Goal: Find specific fact: Find contact information

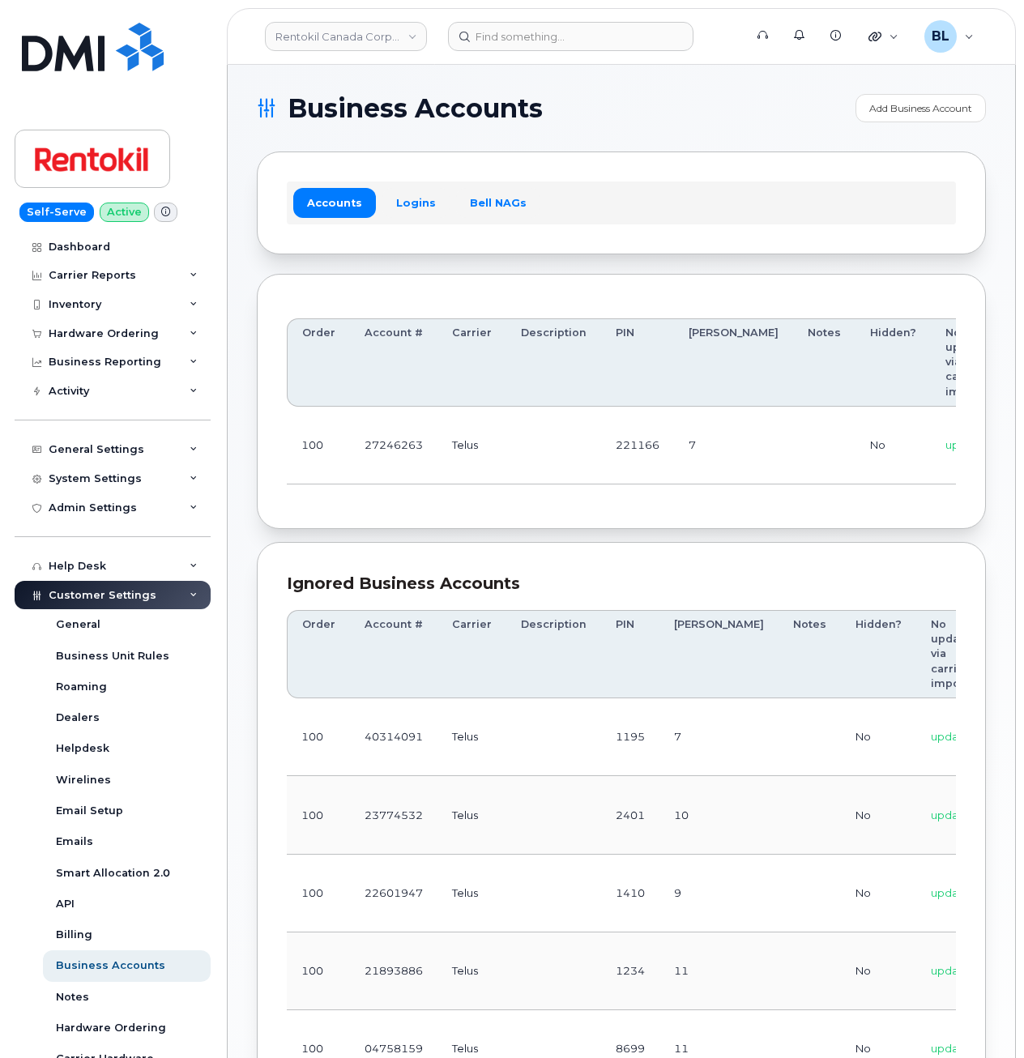
drag, startPoint x: 343, startPoint y: 481, endPoint x: 348, endPoint y: 472, distance: 10.1
click at [343, 481] on td "100" at bounding box center [318, 446] width 63 height 78
drag, startPoint x: 383, startPoint y: 524, endPoint x: 388, endPoint y: 490, distance: 34.4
click at [383, 524] on div "Order Account # Carrier Description PIN Bill Day Notes Hidden? No updates via c…" at bounding box center [621, 402] width 729 height 256
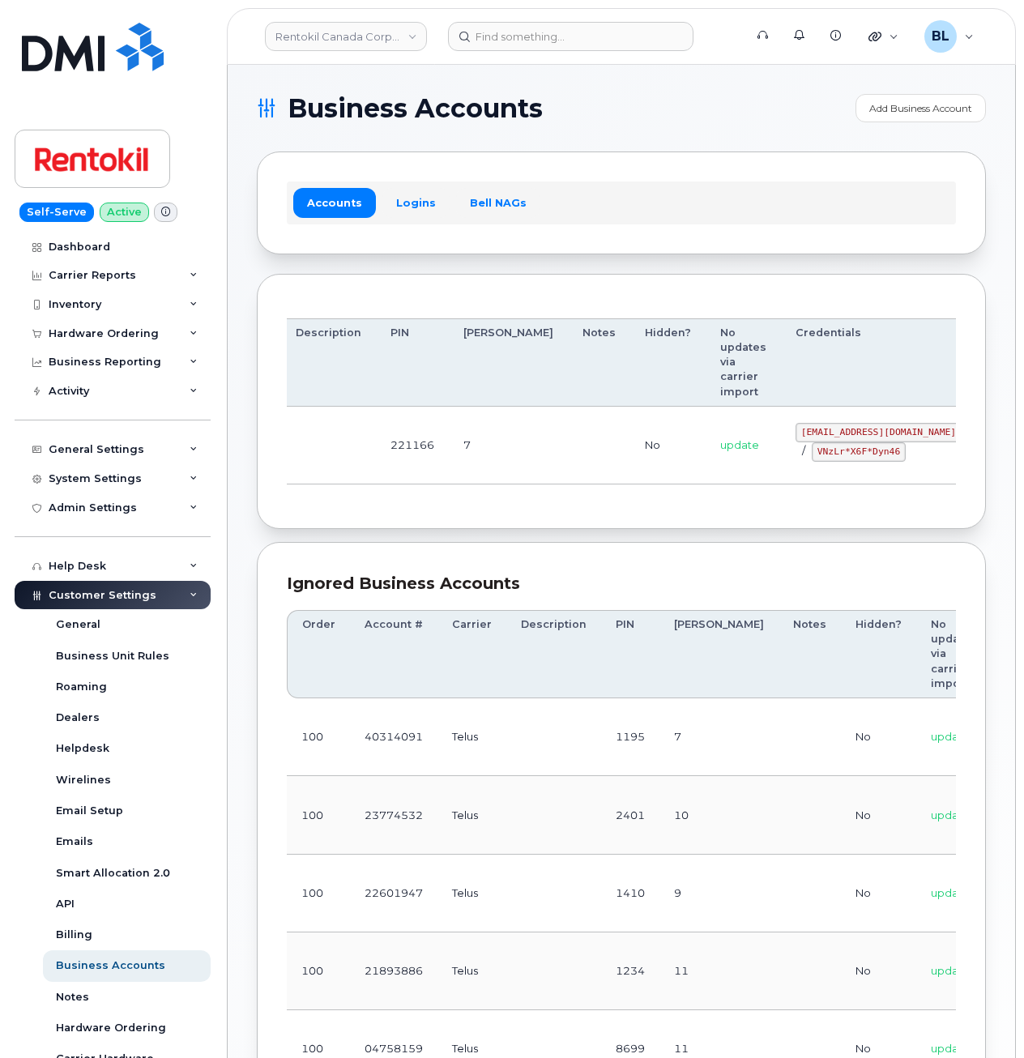
drag, startPoint x: 424, startPoint y: 449, endPoint x: 868, endPoint y: 424, distance: 444.6
drag, startPoint x: 713, startPoint y: 433, endPoint x: 848, endPoint y: 431, distance: 135.3
click at [848, 431] on code "malorie.bell@rentokil.com" at bounding box center [878, 432] width 166 height 19
copy code "malorie.bell@rentokil.com"
drag, startPoint x: 284, startPoint y: 459, endPoint x: 361, endPoint y: 455, distance: 77.9
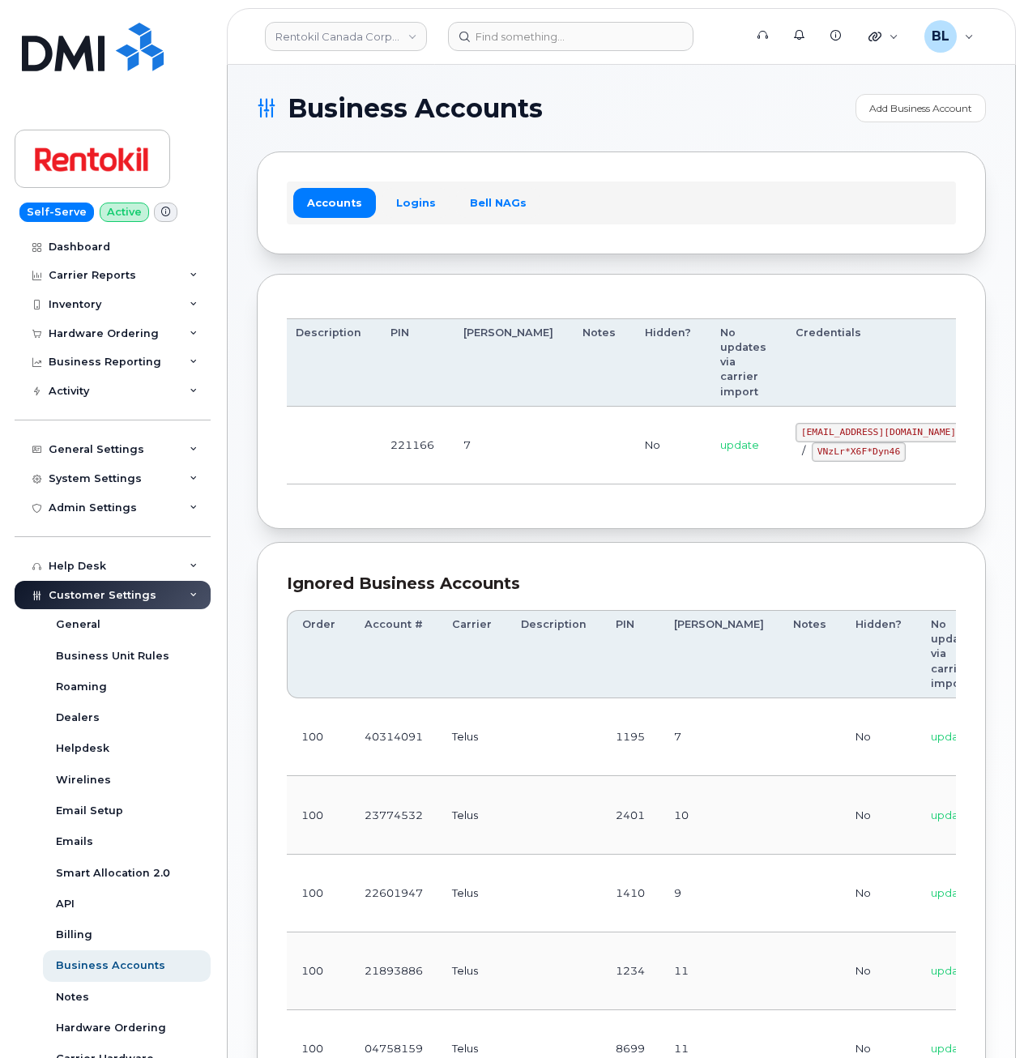
click at [284, 459] on div "Order Account # Carrier Description PIN Bill Day Notes Hidden? No updates via c…" at bounding box center [621, 402] width 729 height 256
drag, startPoint x: 733, startPoint y: 450, endPoint x: 811, endPoint y: 459, distance: 78.3
click at [812, 459] on code "VNzLr*X6F*Dyn46" at bounding box center [859, 451] width 94 height 19
copy code "VNzLr*X6F*Dyn46"
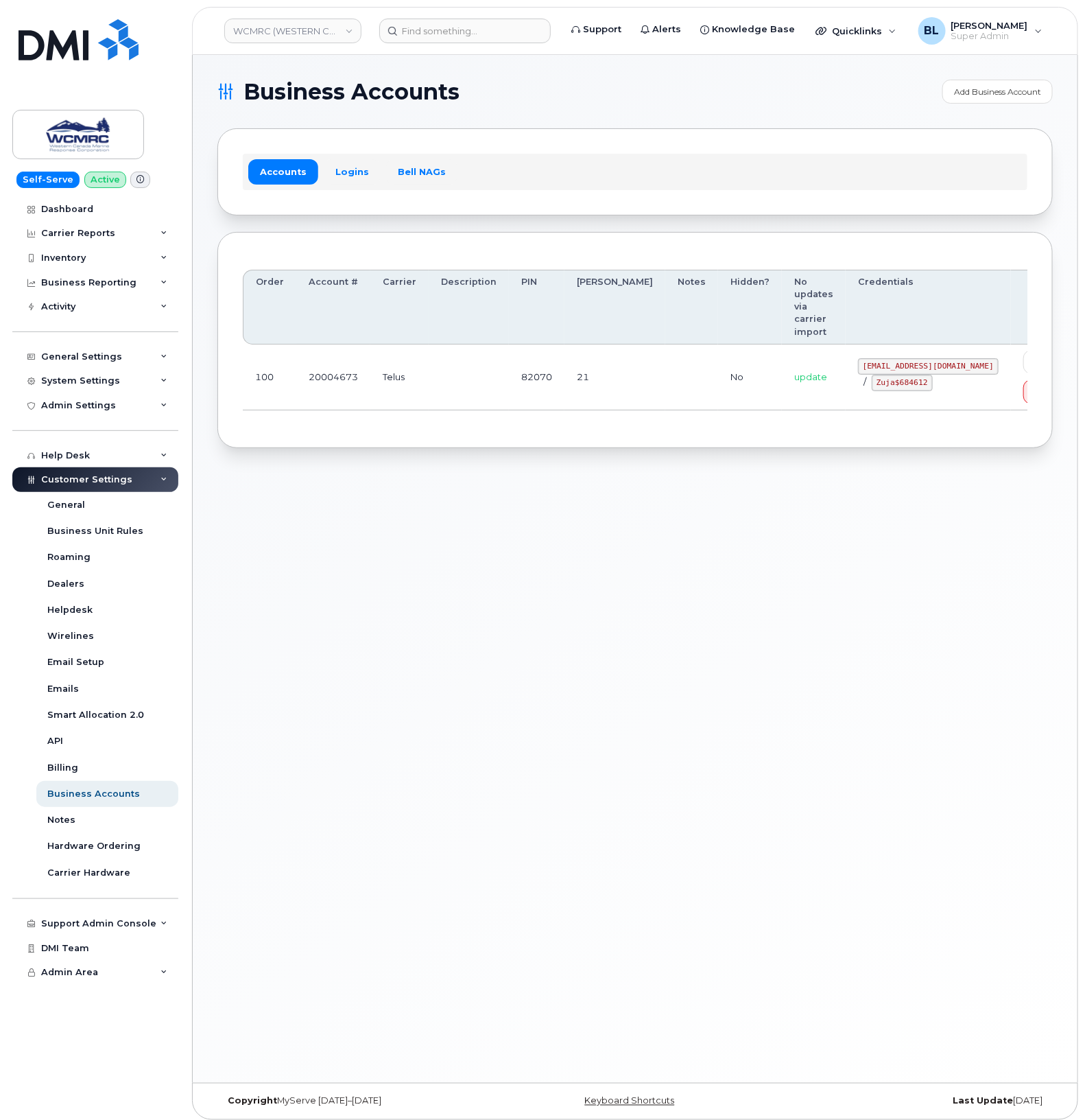
drag, startPoint x: 652, startPoint y: 354, endPoint x: 829, endPoint y: 333, distance: 178.2
drag, startPoint x: 831, startPoint y: 330, endPoint x: 889, endPoint y: 330, distance: 58.0
click at [889, 345] on td "ap@wcmrc.com / Zuja$684612" at bounding box center [928, 378] width 165 height 66
copy code "ap@wcmrc.com"
drag, startPoint x: 827, startPoint y: 348, endPoint x: 887, endPoint y: 352, distance: 60.1
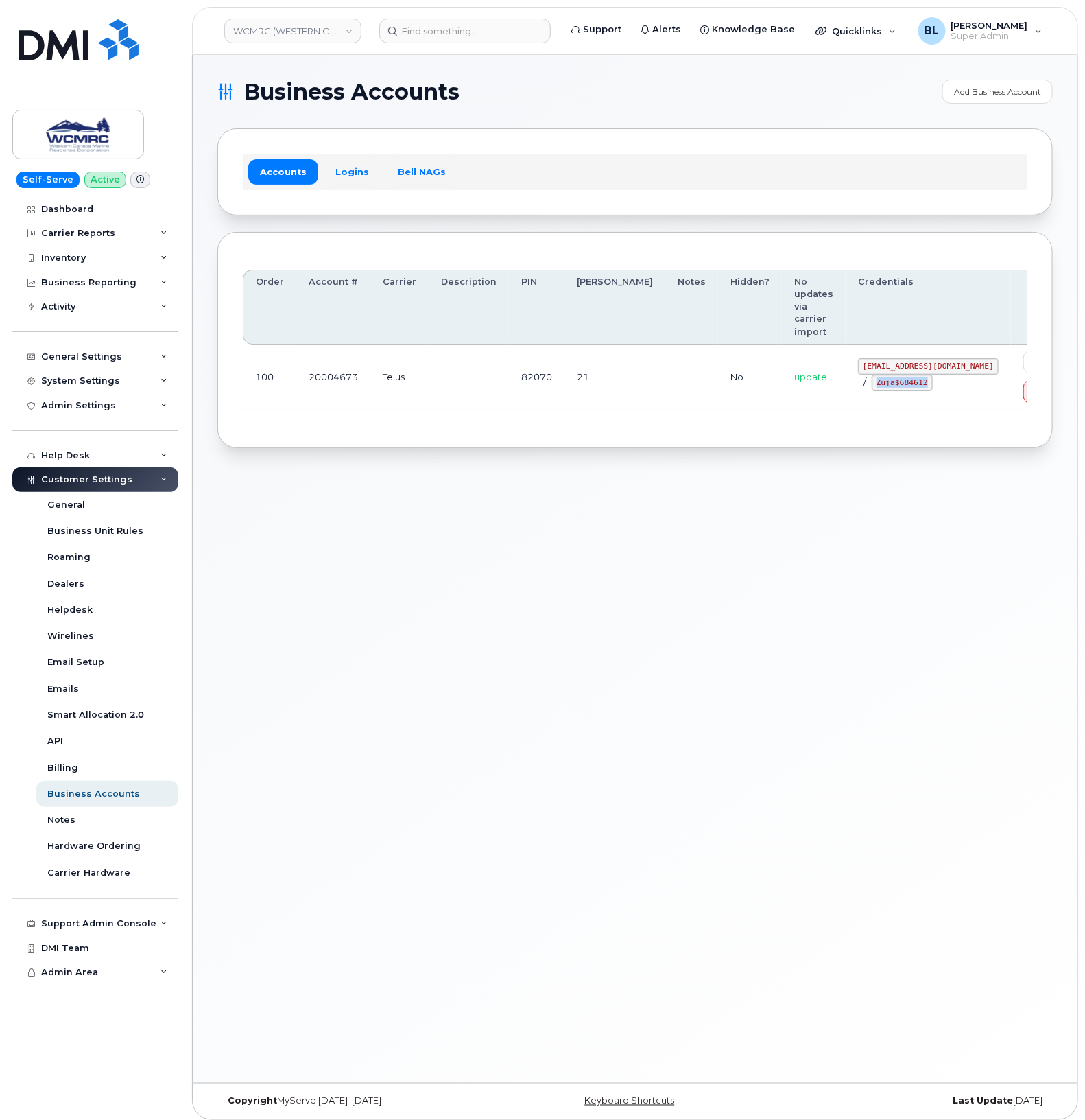
click at [887, 352] on td "ap@wcmrc.com / Zuja$684612" at bounding box center [928, 378] width 165 height 66
copy code "Zuja$684612"
drag, startPoint x: 345, startPoint y: 640, endPoint x: 368, endPoint y: 526, distance: 116.3
click at [345, 640] on div "Business Accounts Add Business Account Accounts Logins Bell NAGs Order Account …" at bounding box center [635, 568] width 885 height 1028
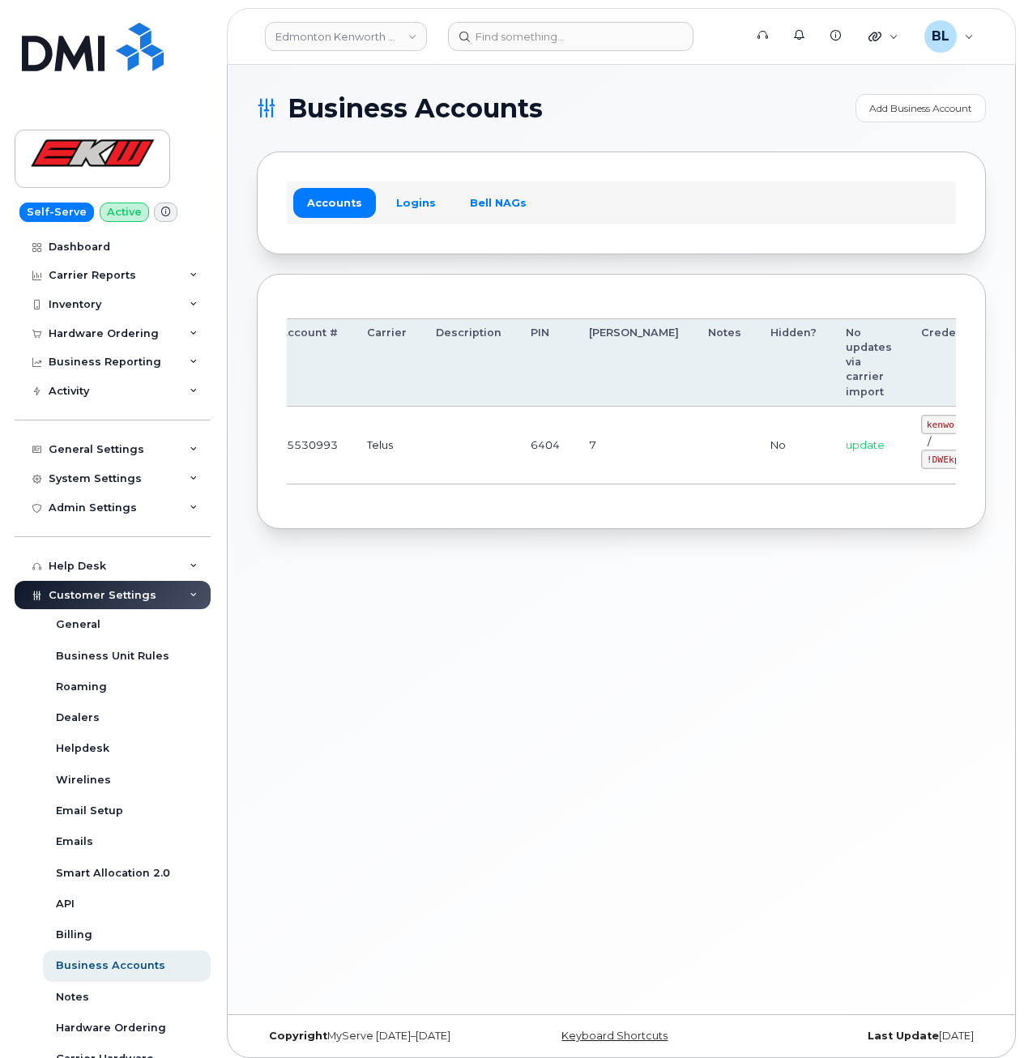
drag, startPoint x: 506, startPoint y: 449, endPoint x: 881, endPoint y: 462, distance: 374.5
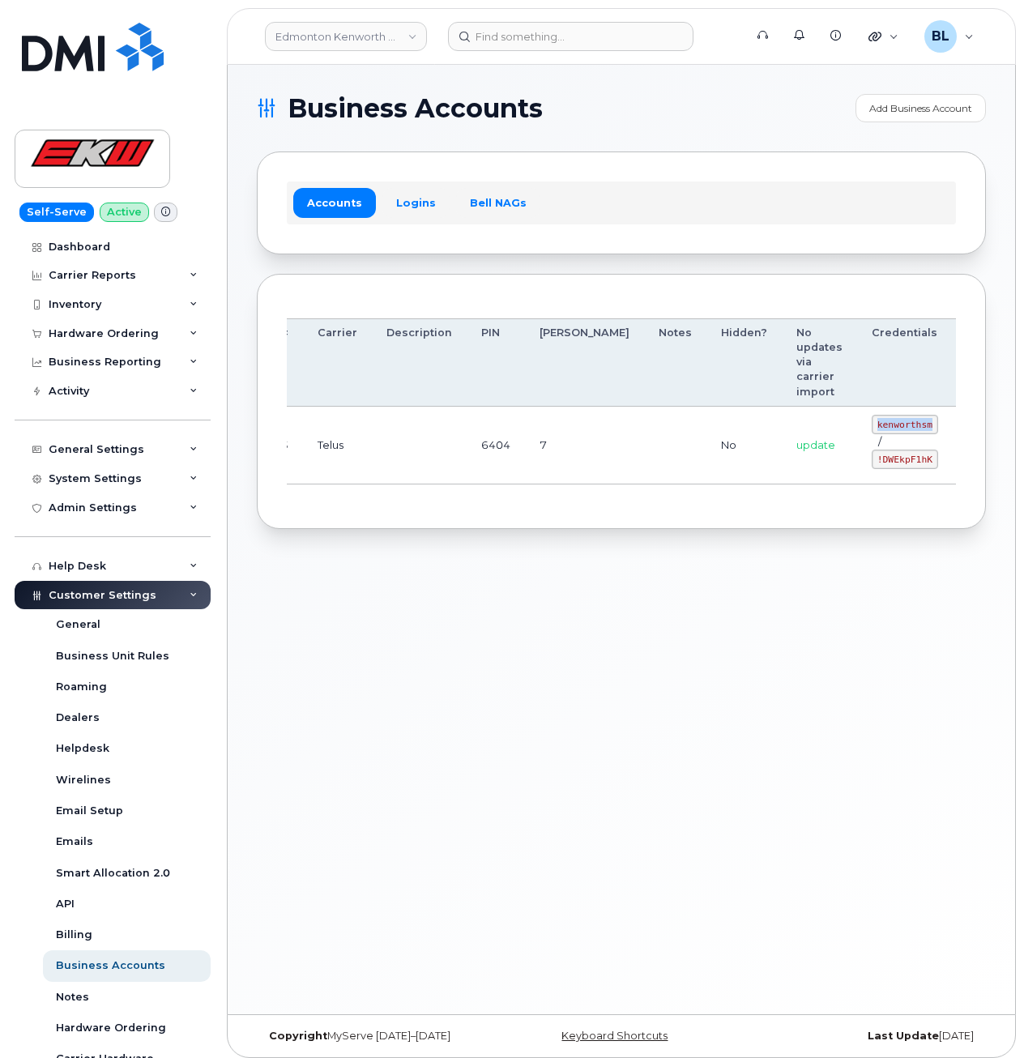
drag, startPoint x: 788, startPoint y: 426, endPoint x: 842, endPoint y: 431, distance: 53.7
click at [872, 431] on code "kenworthsm" at bounding box center [905, 424] width 66 height 19
copy code "kenworthsm"
click at [857, 475] on td "kenworthsm / !DWEkpF1hK" at bounding box center [905, 446] width 96 height 78
drag, startPoint x: 784, startPoint y: 460, endPoint x: 846, endPoint y: 462, distance: 62.4
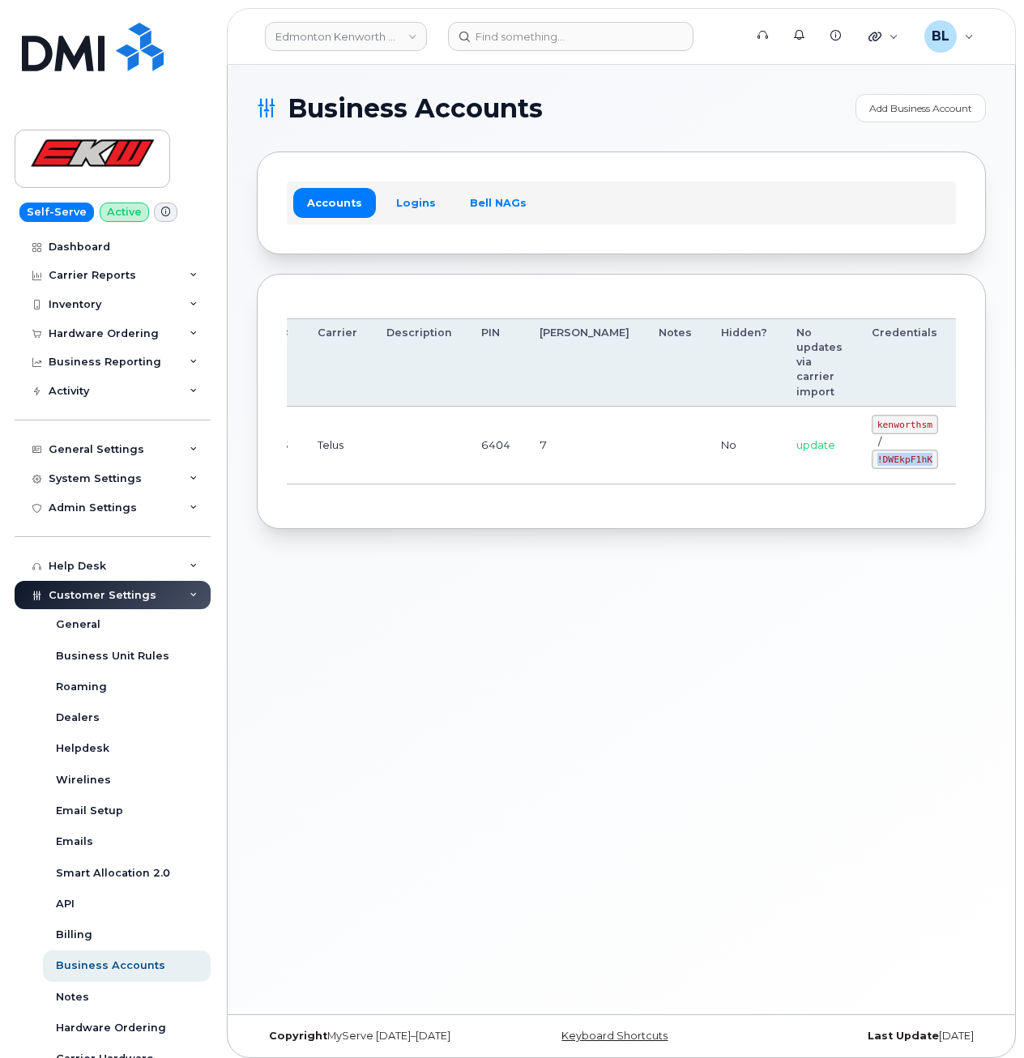
click at [857, 462] on td "kenworthsm / !DWEkpF1hK" at bounding box center [905, 446] width 96 height 78
copy code "!DWEkpF1hK"
drag, startPoint x: 335, startPoint y: 612, endPoint x: 342, endPoint y: 626, distance: 16.0
click at [335, 611] on div "Business Accounts Add Business Account Accounts Logins Bell NAGs Order Account …" at bounding box center [621, 539] width 787 height 949
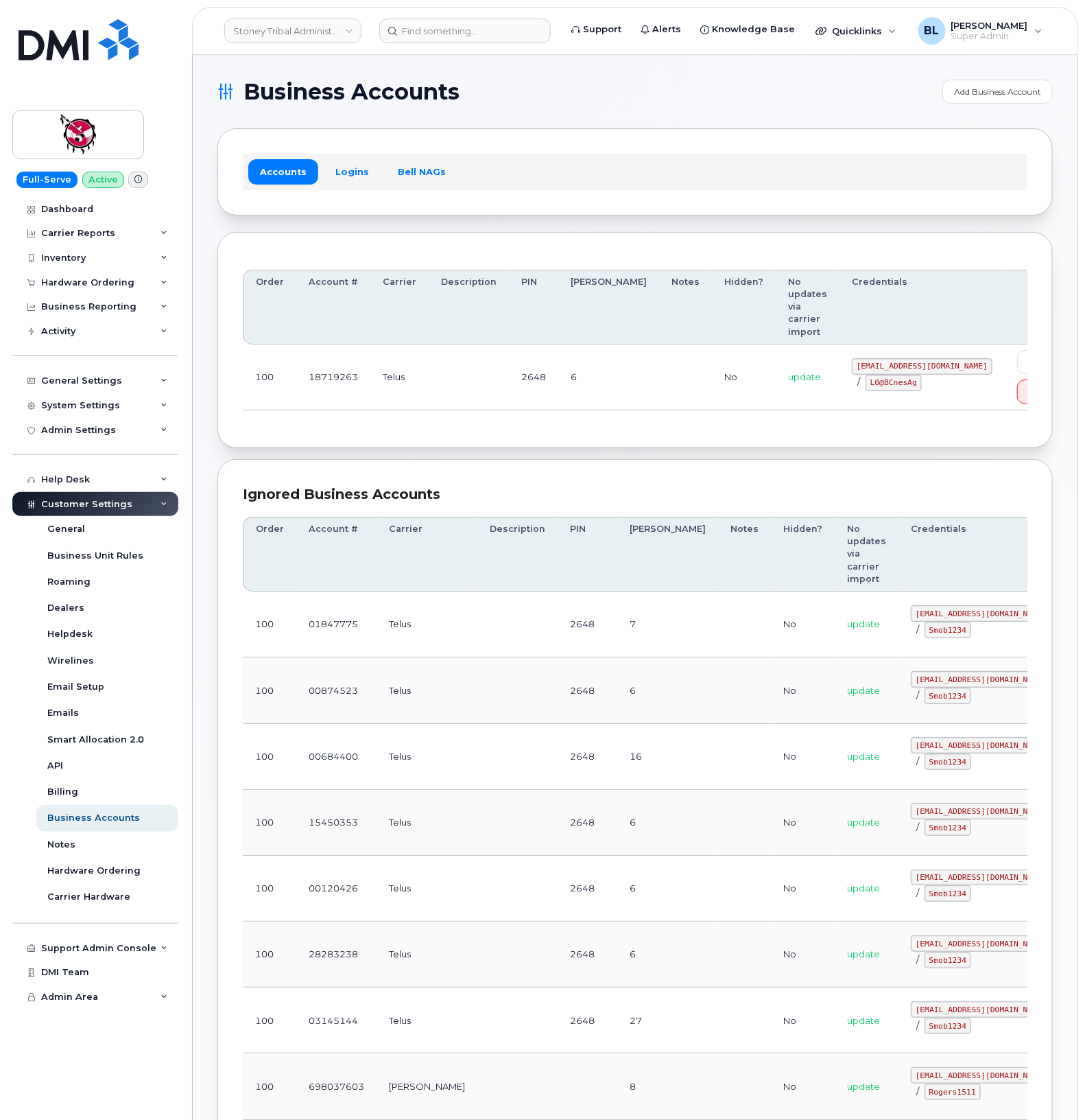
click at [457, 413] on section "Business Accounts Add Business Account Accounts Logins Bell NAGs Order Account …" at bounding box center [635, 982] width 836 height 1805
drag, startPoint x: 447, startPoint y: 371, endPoint x: 678, endPoint y: 347, distance: 232.2
drag, startPoint x: 823, startPoint y: 330, endPoint x: 892, endPoint y: 333, distance: 69.1
click at [892, 358] on code "18719263@sm.com" at bounding box center [922, 366] width 141 height 16
copy code "18719263@sm.com"
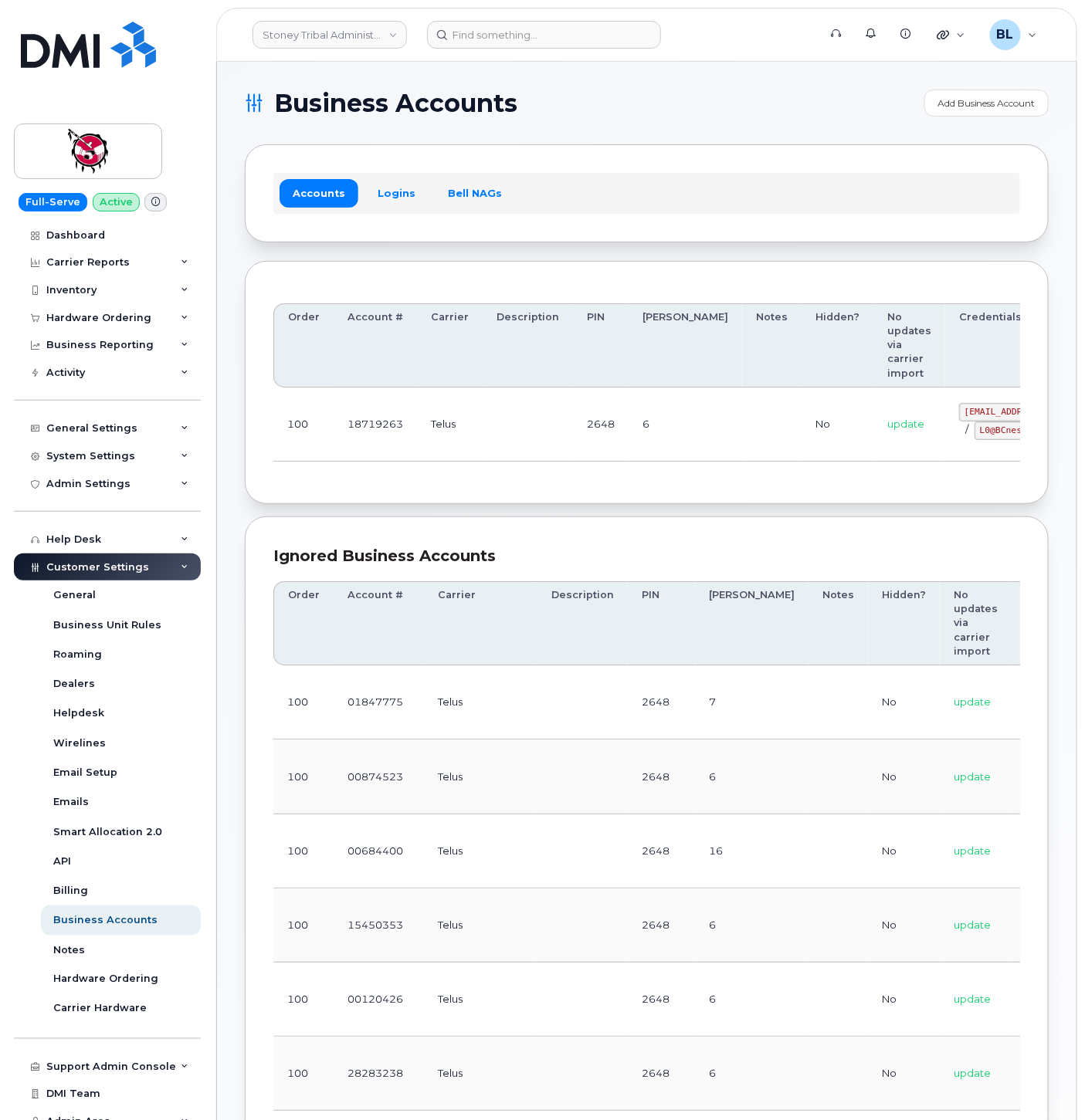
drag, startPoint x: 437, startPoint y: 466, endPoint x: 645, endPoint y: 437, distance: 210.0
drag, startPoint x: 661, startPoint y: 437, endPoint x: 907, endPoint y: 417, distance: 246.8
drag, startPoint x: 809, startPoint y: 430, endPoint x: 986, endPoint y: 444, distance: 177.6
drag, startPoint x: 896, startPoint y: 426, endPoint x: 950, endPoint y: 436, distance: 54.9
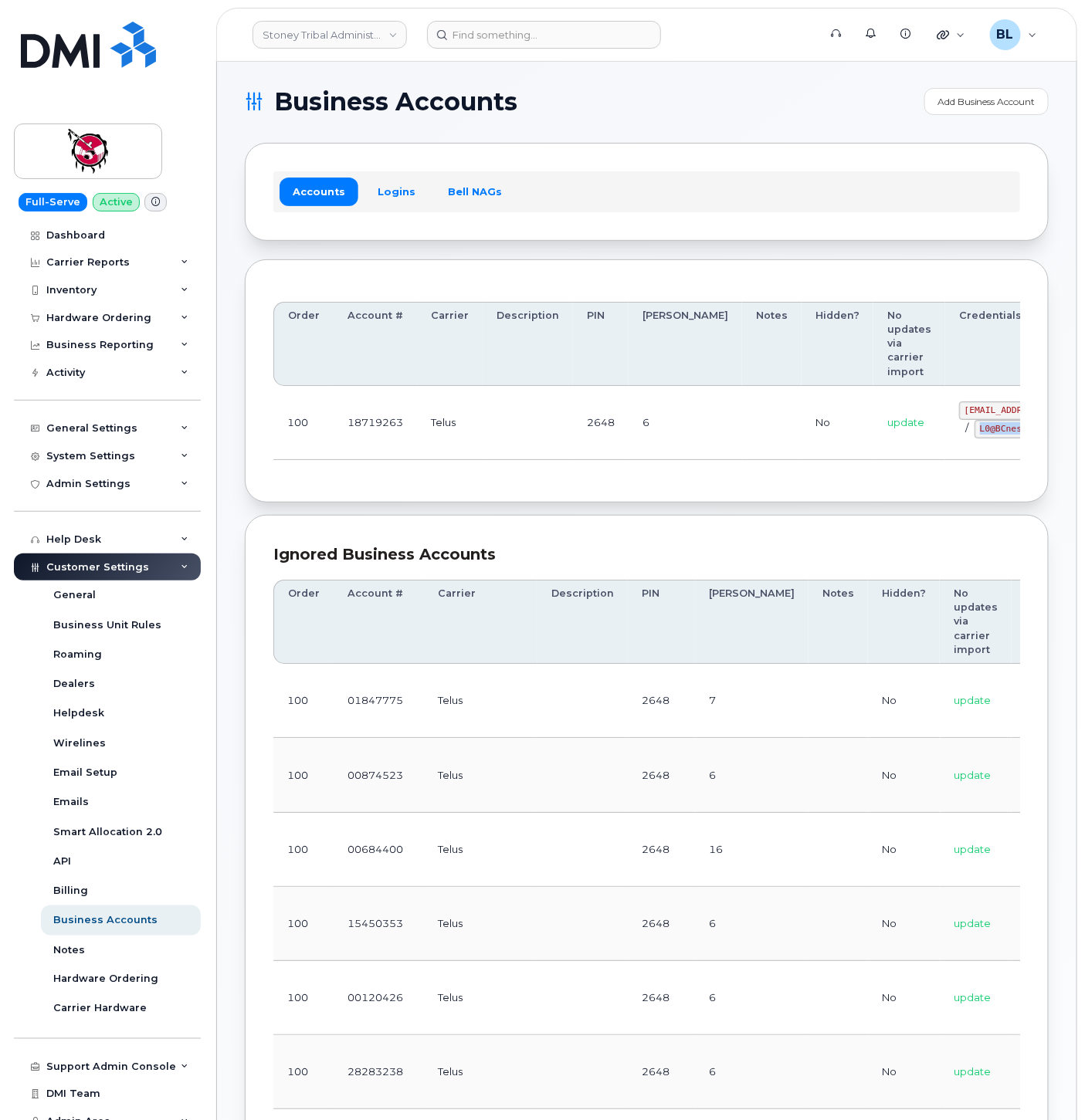
click at [974, 436] on code "L0@BCnesAg" at bounding box center [1006, 429] width 63 height 18
copy code "L0@BCnesAg"
click at [426, 106] on span "Business Accounts" at bounding box center [396, 102] width 243 height 23
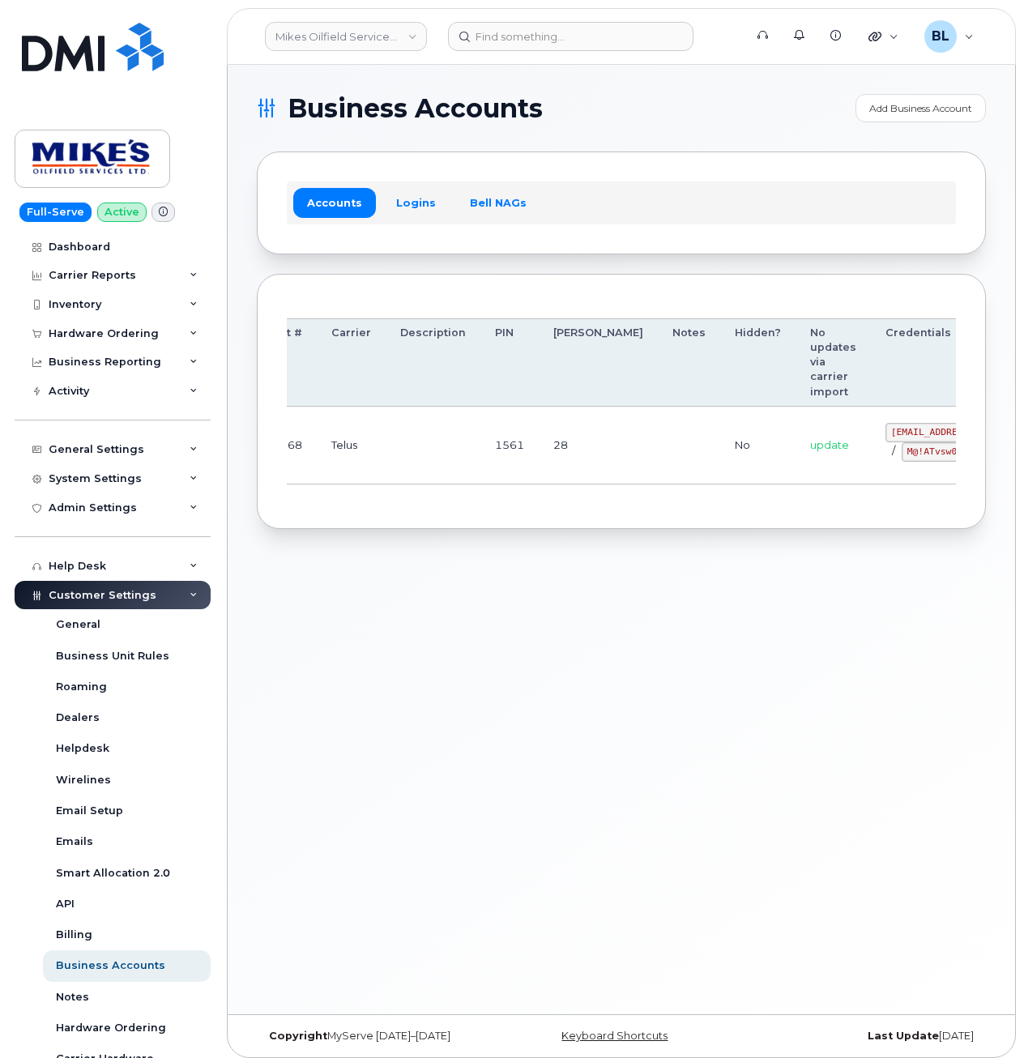
drag, startPoint x: 719, startPoint y: 464, endPoint x: 838, endPoint y: 452, distance: 120.5
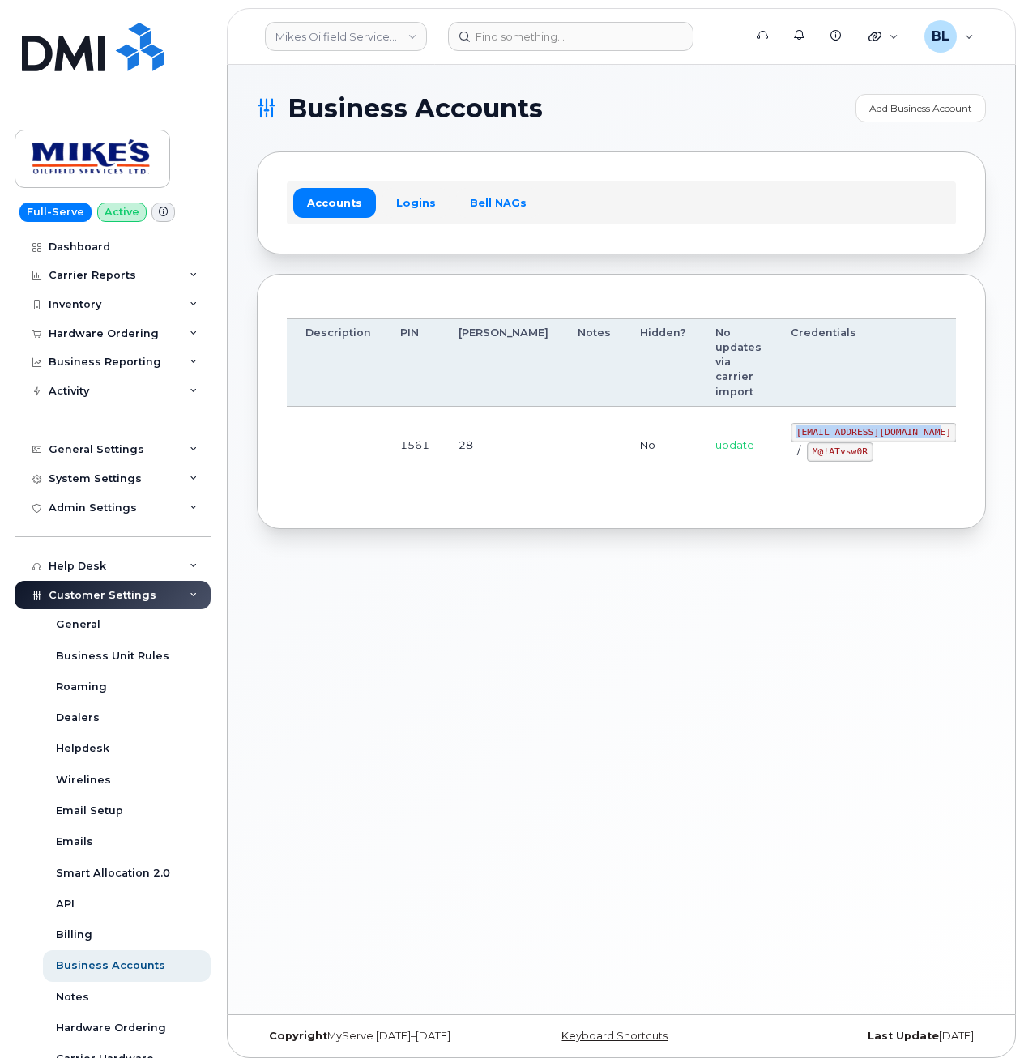
drag, startPoint x: 708, startPoint y: 432, endPoint x: 844, endPoint y: 430, distance: 136.1
click at [844, 430] on code "[EMAIL_ADDRESS][DOMAIN_NAME]" at bounding box center [874, 432] width 166 height 19
copy code "[EMAIL_ADDRESS][DOMAIN_NAME]"
click at [415, 500] on div "Order Account # Carrier Description PIN [PERSON_NAME] Notes Hidden? No updates …" at bounding box center [621, 402] width 669 height 196
drag, startPoint x: 726, startPoint y: 449, endPoint x: 778, endPoint y: 454, distance: 52.9
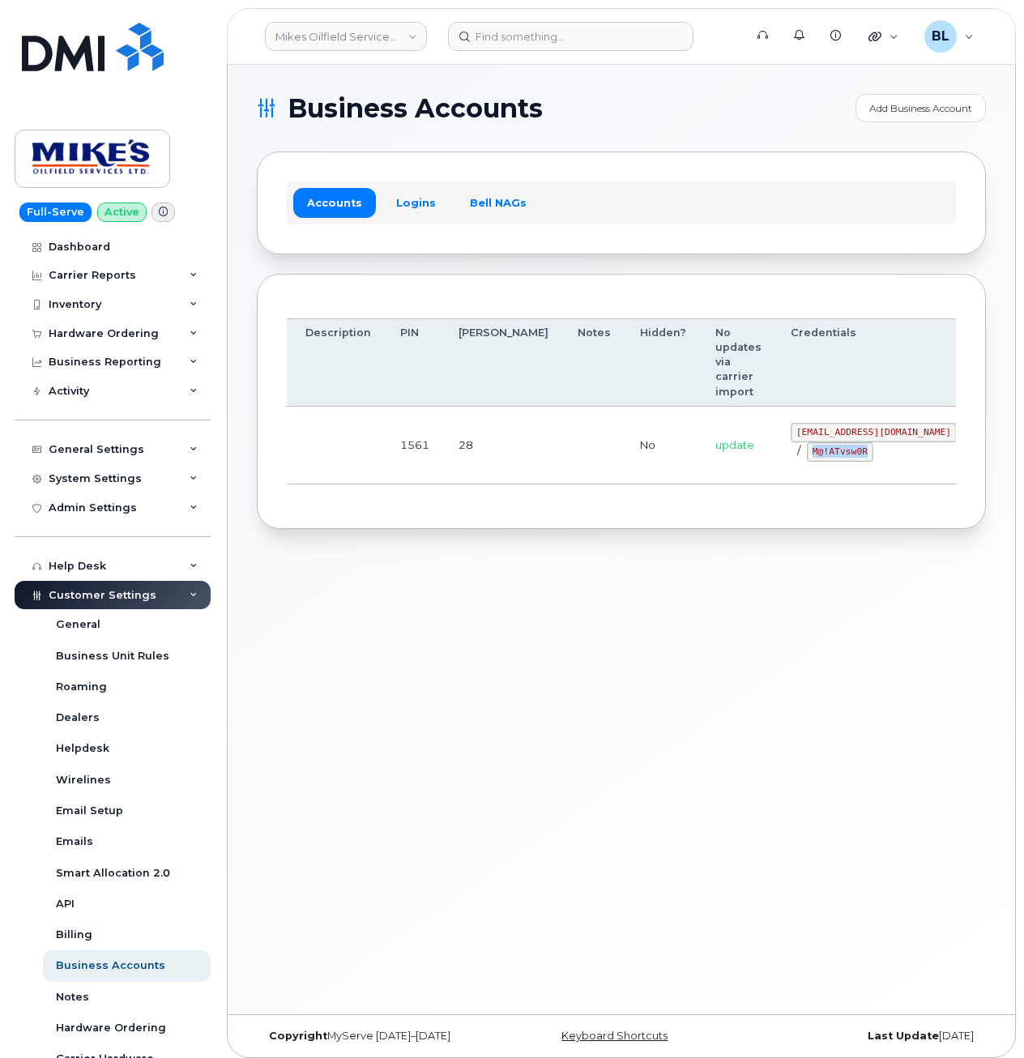
click at [807, 454] on code "M@!ATvsw0R" at bounding box center [840, 451] width 66 height 19
copy code "M@!ATvsw0R"
drag, startPoint x: 365, startPoint y: 574, endPoint x: 473, endPoint y: 506, distance: 128.1
click at [372, 573] on div "Business Accounts Add Business Account Accounts Logins Bell NAGs Order Account …" at bounding box center [621, 539] width 787 height 949
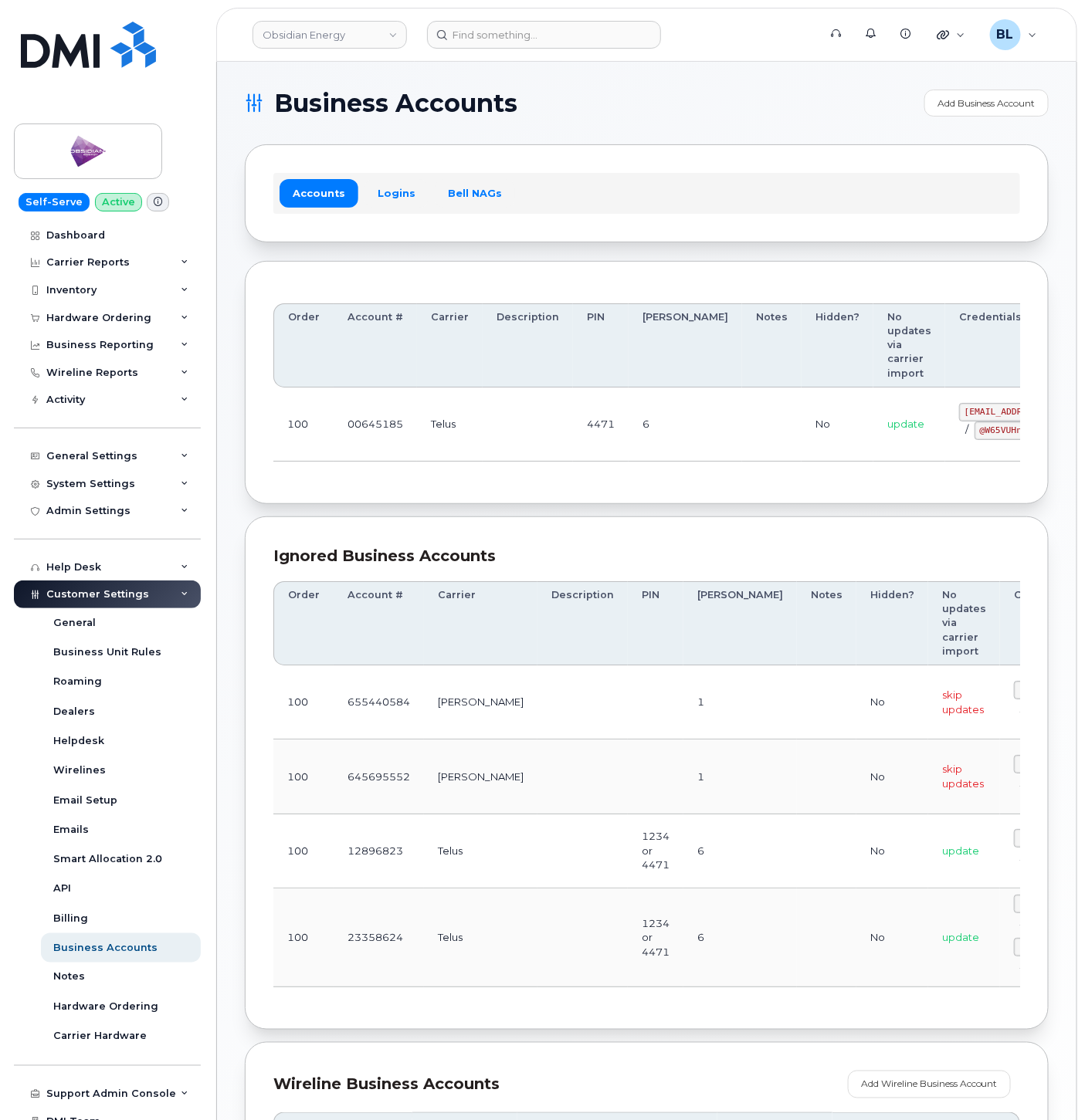
drag, startPoint x: 722, startPoint y: 466, endPoint x: 892, endPoint y: 471, distance: 170.1
click at [892, 473] on div "Order Account # Carrier Description PIN Bill Day Notes Hidden? No updates via c…" at bounding box center [646, 383] width 747 height 187
drag, startPoint x: 886, startPoint y: 410, endPoint x: 985, endPoint y: 417, distance: 99.2
click at [985, 417] on code "pw00645185sm@yahoo.ca" at bounding box center [1038, 412] width 158 height 18
copy code "pw00645185sm@yahoo.ca"
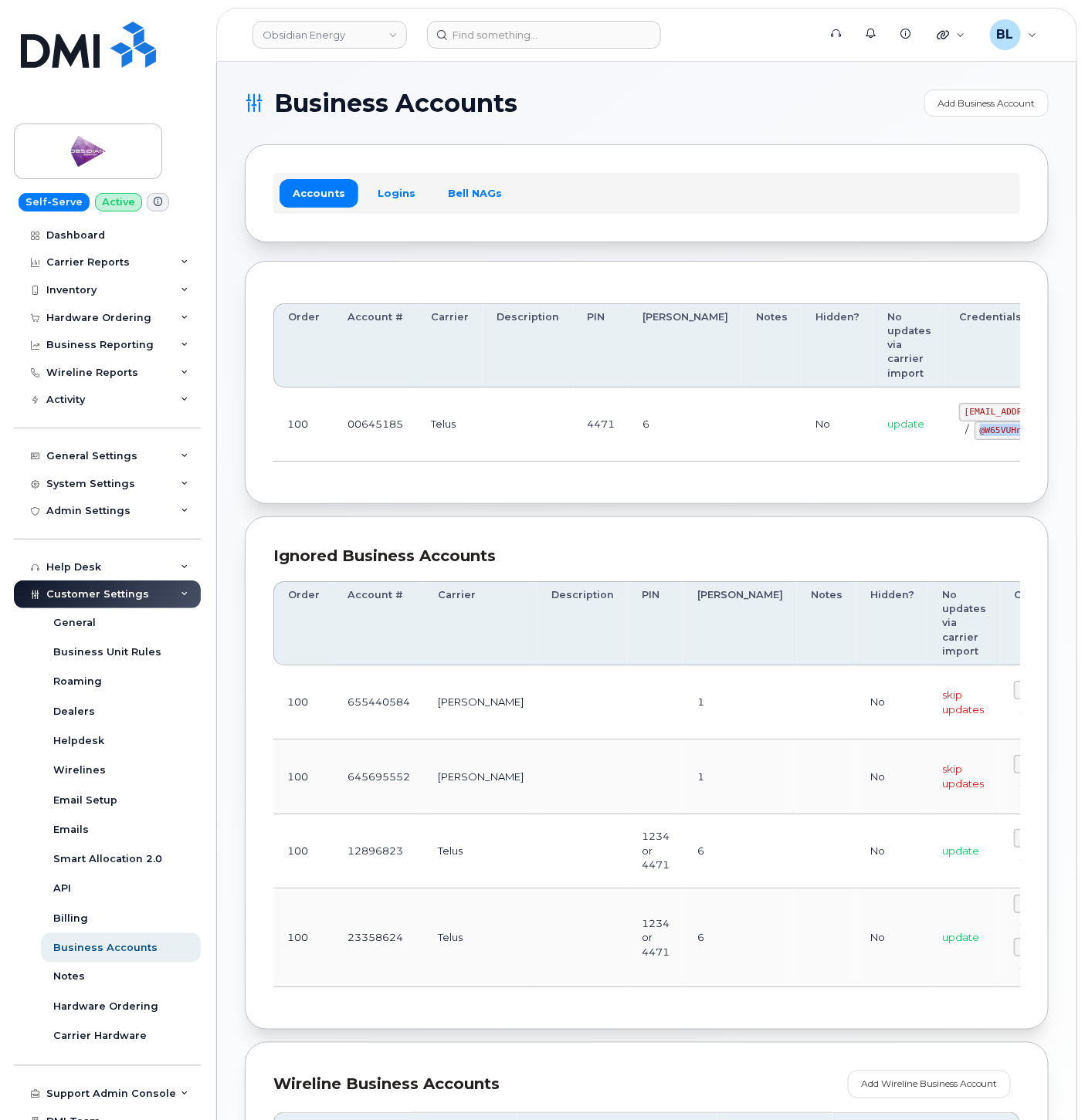
drag, startPoint x: 896, startPoint y: 430, endPoint x: 952, endPoint y: 437, distance: 56.4
click at [974, 437] on code "@W65VUHnEz" at bounding box center [1006, 430] width 63 height 18
copy code "@W65VUHnEz"
click at [358, 497] on div "Order Account # Carrier Description PIN Bill Day Notes Hidden? No updates via c…" at bounding box center [646, 383] width 804 height 244
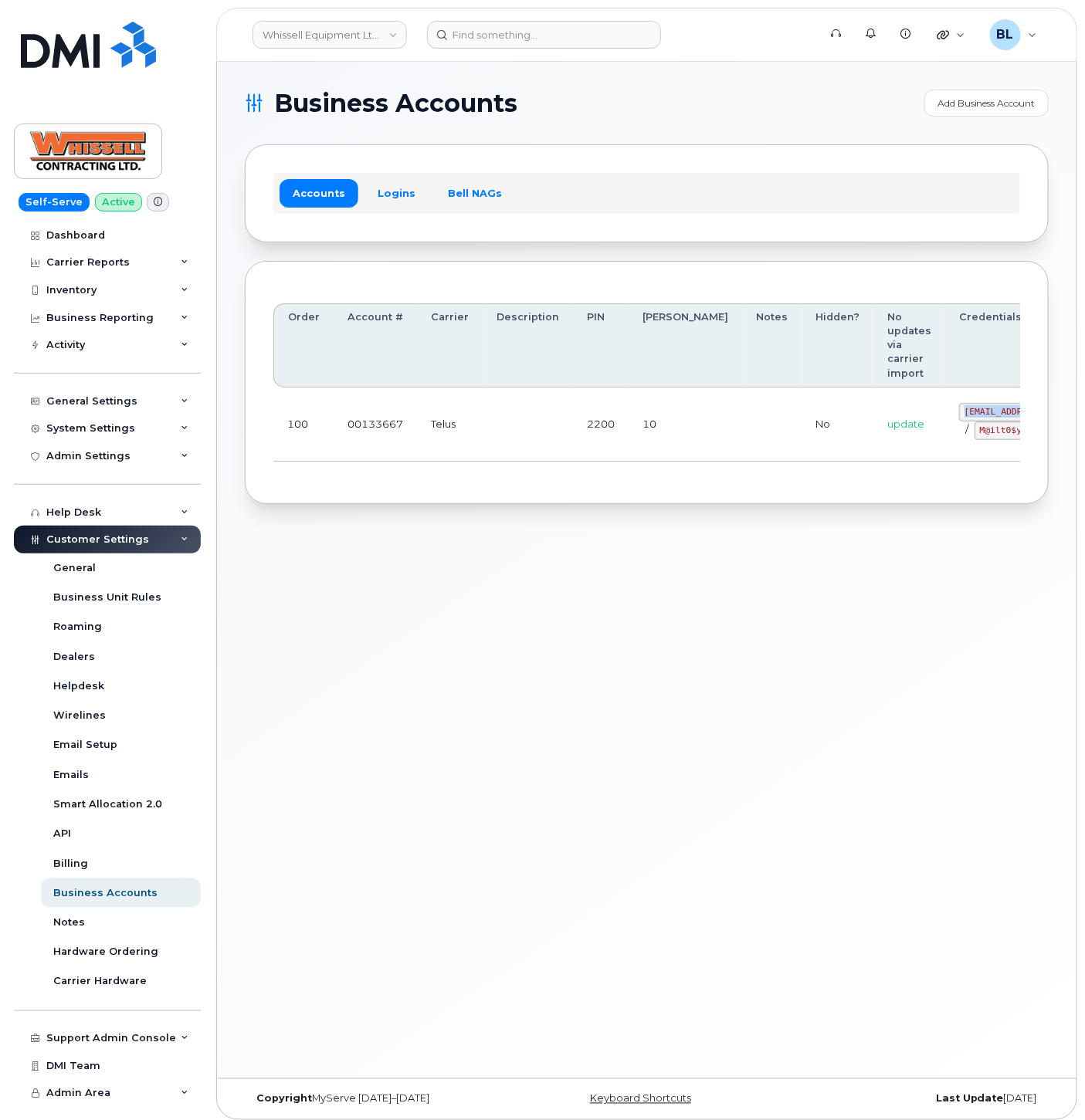
drag, startPoint x: 884, startPoint y: 410, endPoint x: 978, endPoint y: 408, distance: 94.0
click at [978, 408] on code "[EMAIL_ADDRESS][DOMAIN_NAME]" at bounding box center [1038, 412] width 158 height 18
copy code "[EMAIL_ADDRESS][DOMAIN_NAME]"
drag, startPoint x: 893, startPoint y: 427, endPoint x: 962, endPoint y: 440, distance: 70.2
click at [962, 440] on div "[EMAIL_ADDRESS][DOMAIN_NAME] / M@ilt0$yyC-4" at bounding box center [1038, 421] width 158 height 37
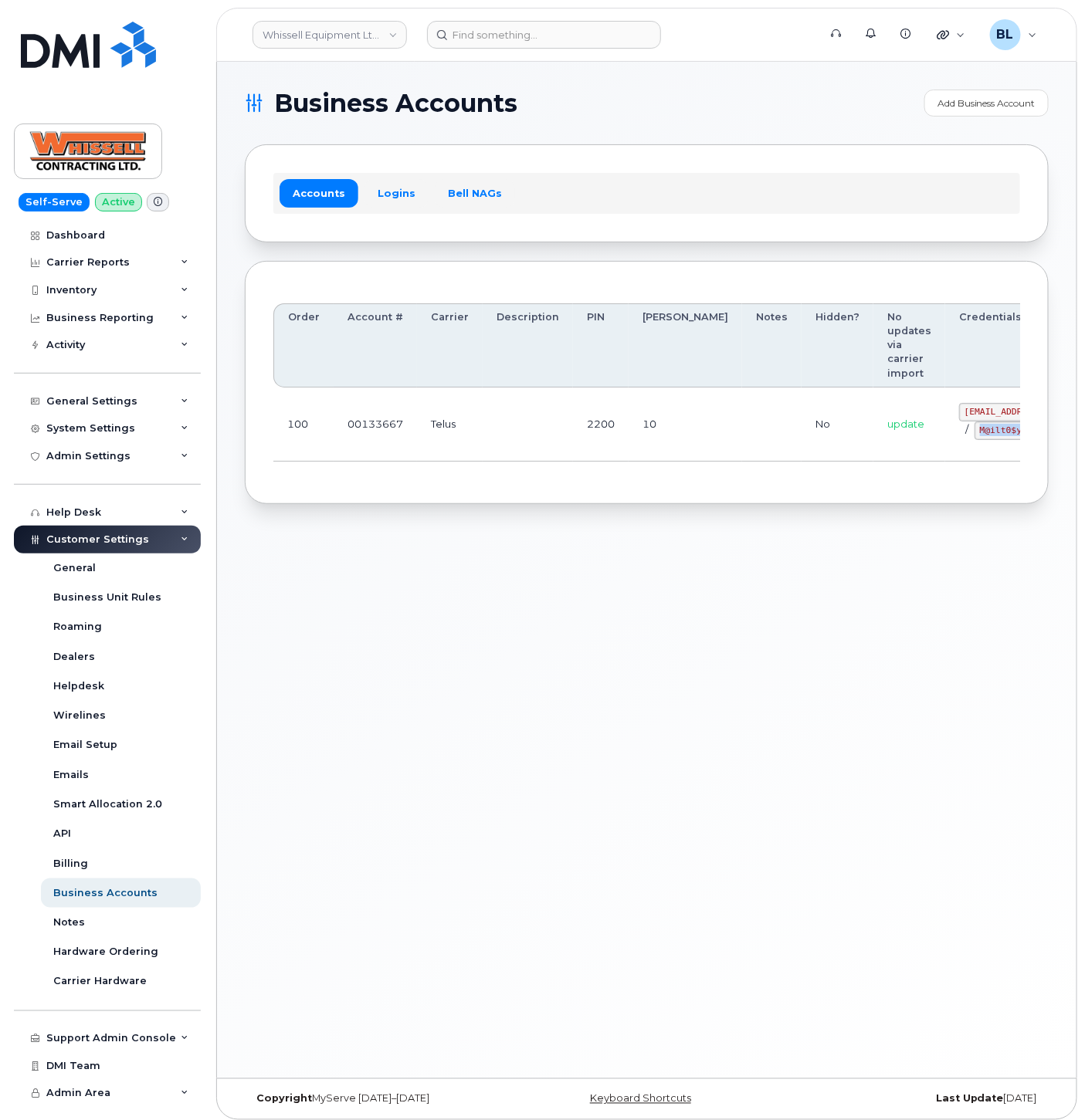
copy code "M@ilt0$yyC-4"
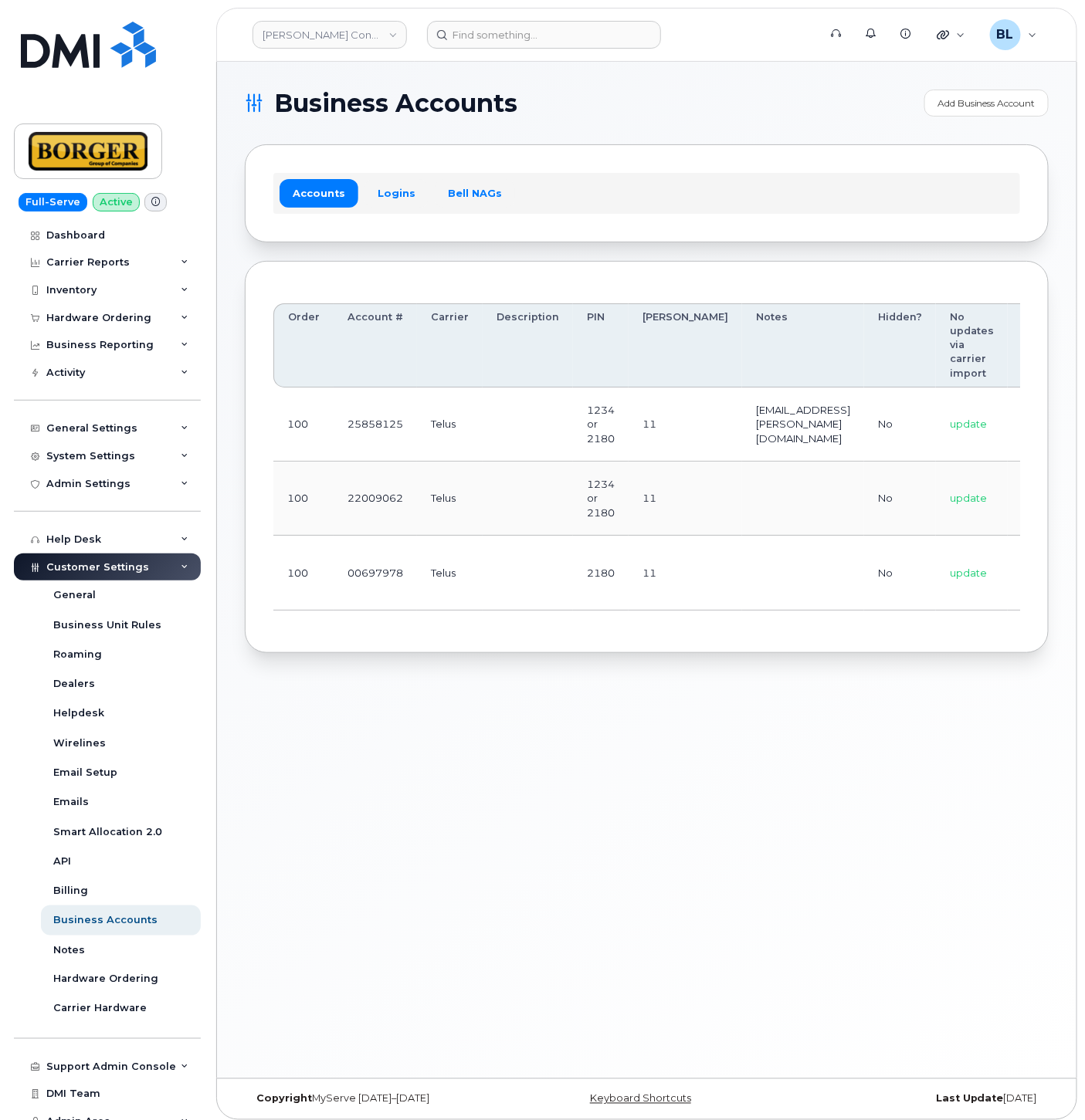
scroll to position [0, 57]
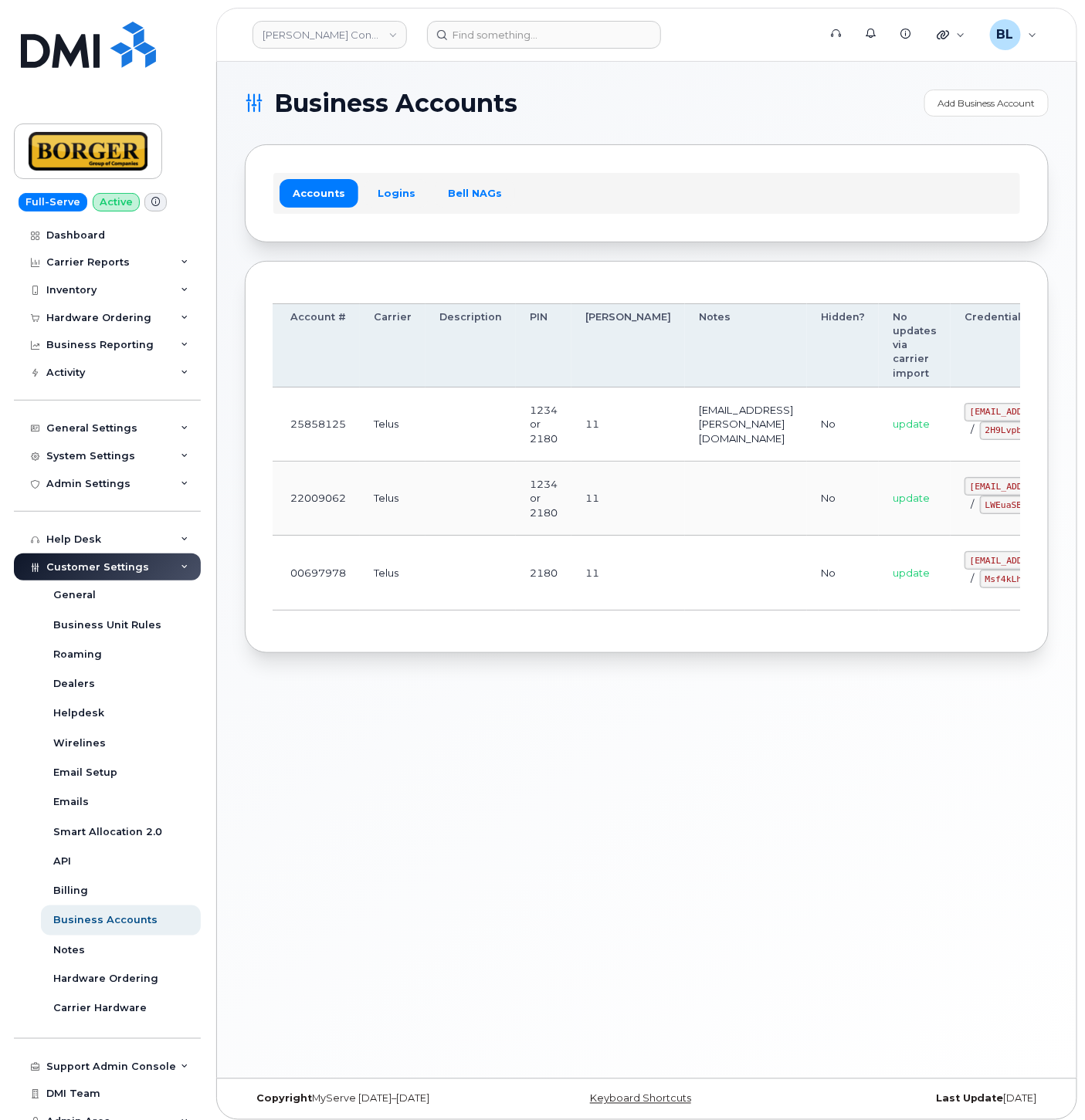
drag, startPoint x: 596, startPoint y: 474, endPoint x: 665, endPoint y: 468, distance: 69.3
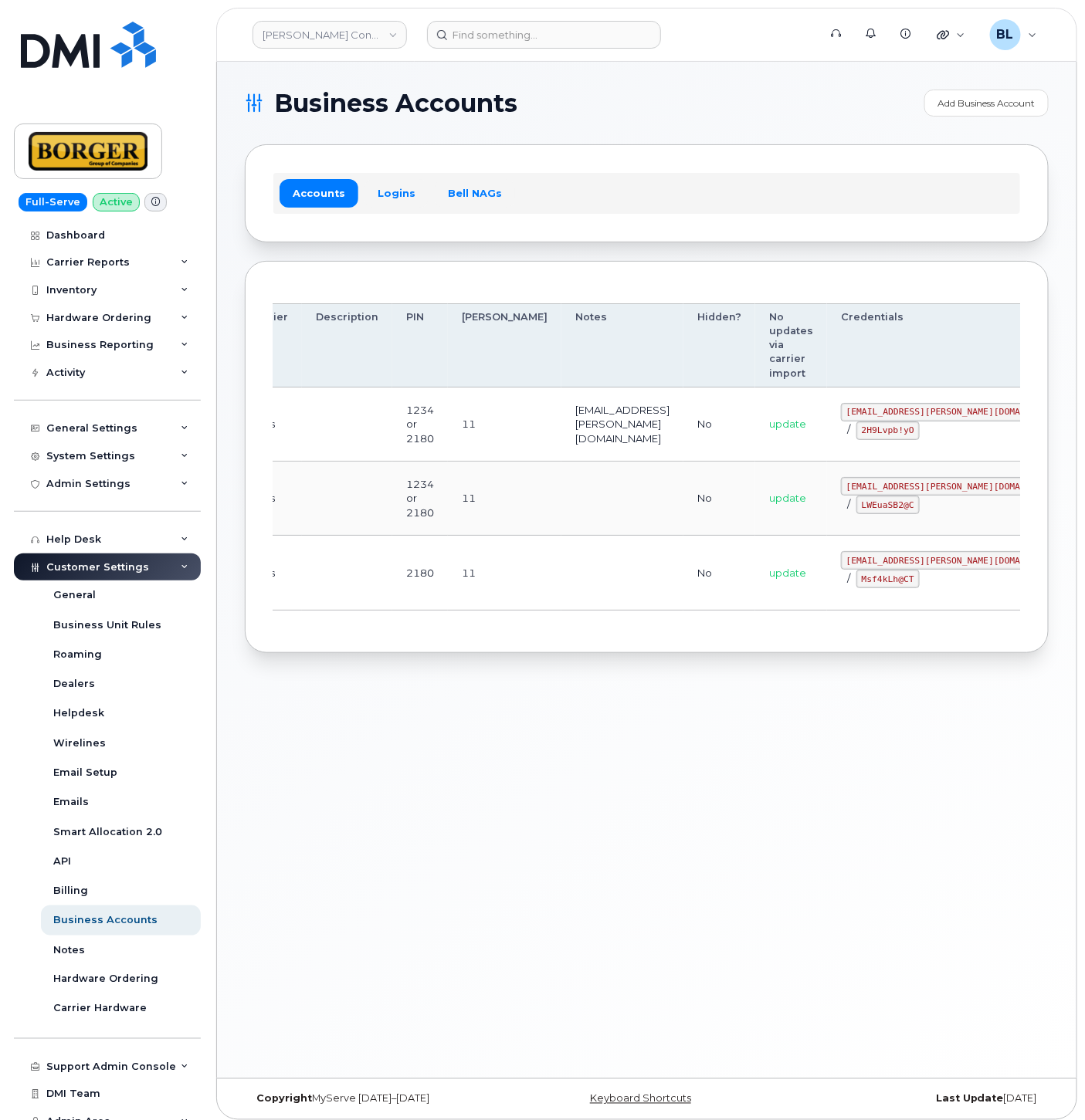
drag, startPoint x: 645, startPoint y: 480, endPoint x: 935, endPoint y: 448, distance: 291.8
drag, startPoint x: 788, startPoint y: 410, endPoint x: 890, endPoint y: 415, distance: 102.1
click at [890, 415] on code "ricksalmcal@borger.ca" at bounding box center [954, 412] width 227 height 18
copy code "ricksalmcal@borger.ca"
click at [454, 461] on td "11" at bounding box center [504, 499] width 113 height 74
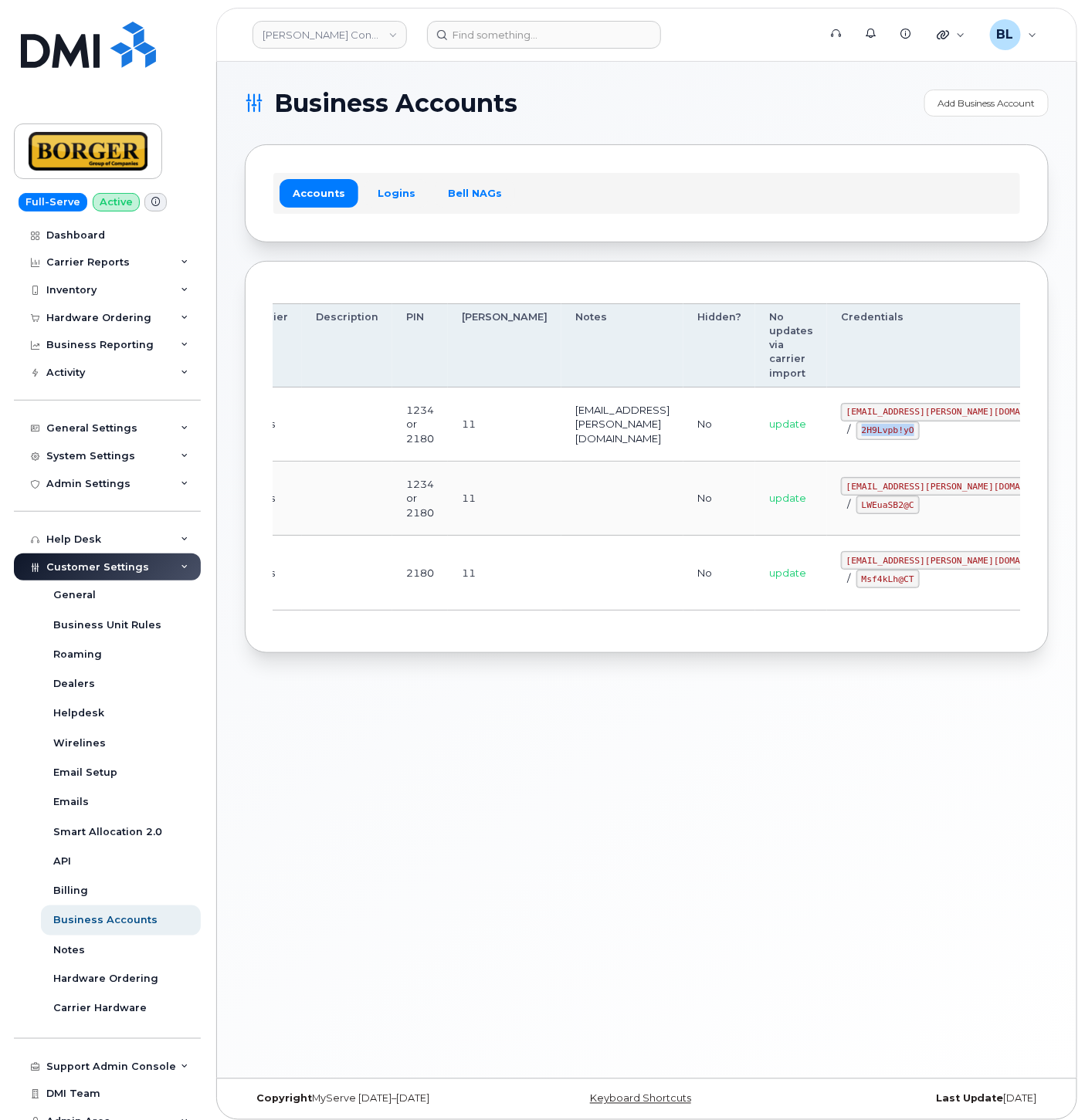
drag, startPoint x: 782, startPoint y: 431, endPoint x: 838, endPoint y: 437, distance: 56.3
click at [838, 437] on td "ricksalmcal@borger.ca / 2H9Lvpb!yO" at bounding box center [954, 425] width 255 height 74
copy code "2H9Lvpb!yO"
click at [409, 519] on td "1234 or 2180" at bounding box center [420, 499] width 55 height 74
drag, startPoint x: 781, startPoint y: 483, endPoint x: 915, endPoint y: 485, distance: 134.0
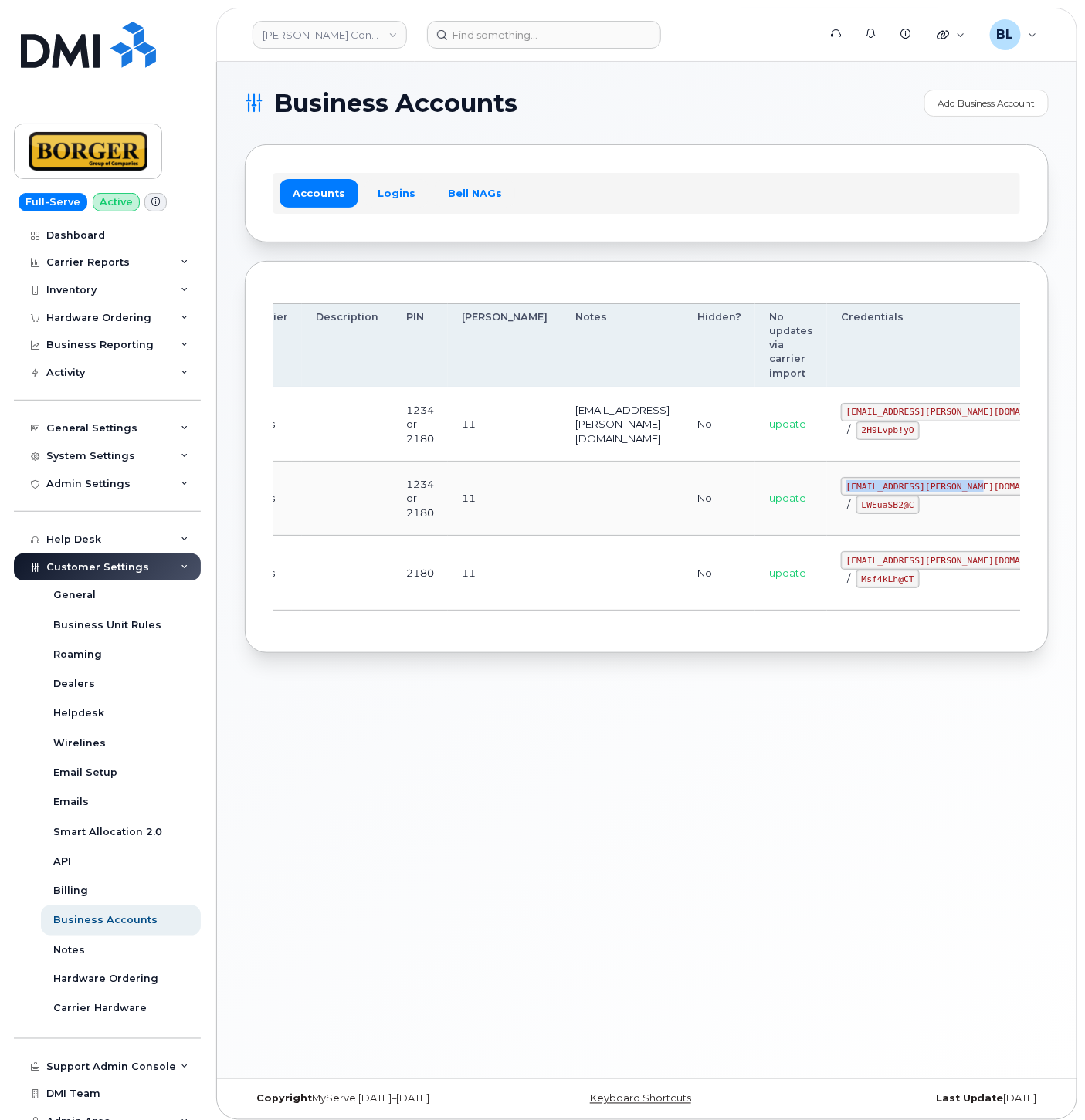
click at [915, 485] on td "earthworksborger@borger.ca / LWEuaSB2@C" at bounding box center [954, 499] width 255 height 74
copy code "earthworksborger@borger.ca"
drag, startPoint x: 799, startPoint y: 505, endPoint x: 851, endPoint y: 511, distance: 52.3
click at [856, 511] on code "LWEuaSB2@C" at bounding box center [888, 504] width 63 height 18
copy code "LWEuaSB2@C"
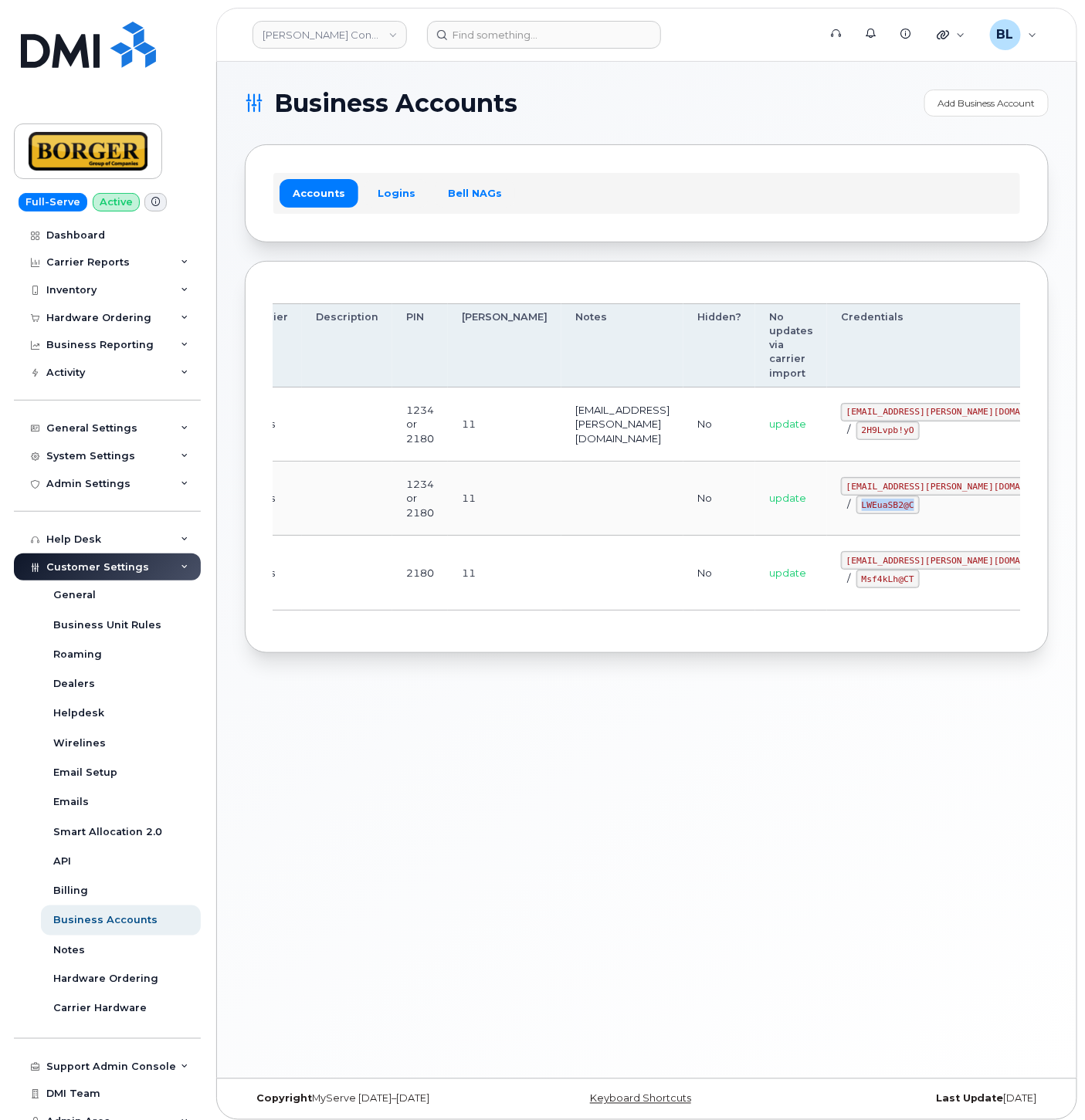
click at [393, 475] on td "1234 or 2180" at bounding box center [420, 499] width 55 height 74
drag, startPoint x: 787, startPoint y: 562, endPoint x: 876, endPoint y: 562, distance: 89.0
click at [876, 562] on code "corprick@borger.ca" at bounding box center [954, 560] width 227 height 18
copy code "corprick@borger.ca"
click at [384, 801] on div "Business Accounts Add Business Account Accounts Logins Bell NAGs Order Account …" at bounding box center [647, 570] width 860 height 1017
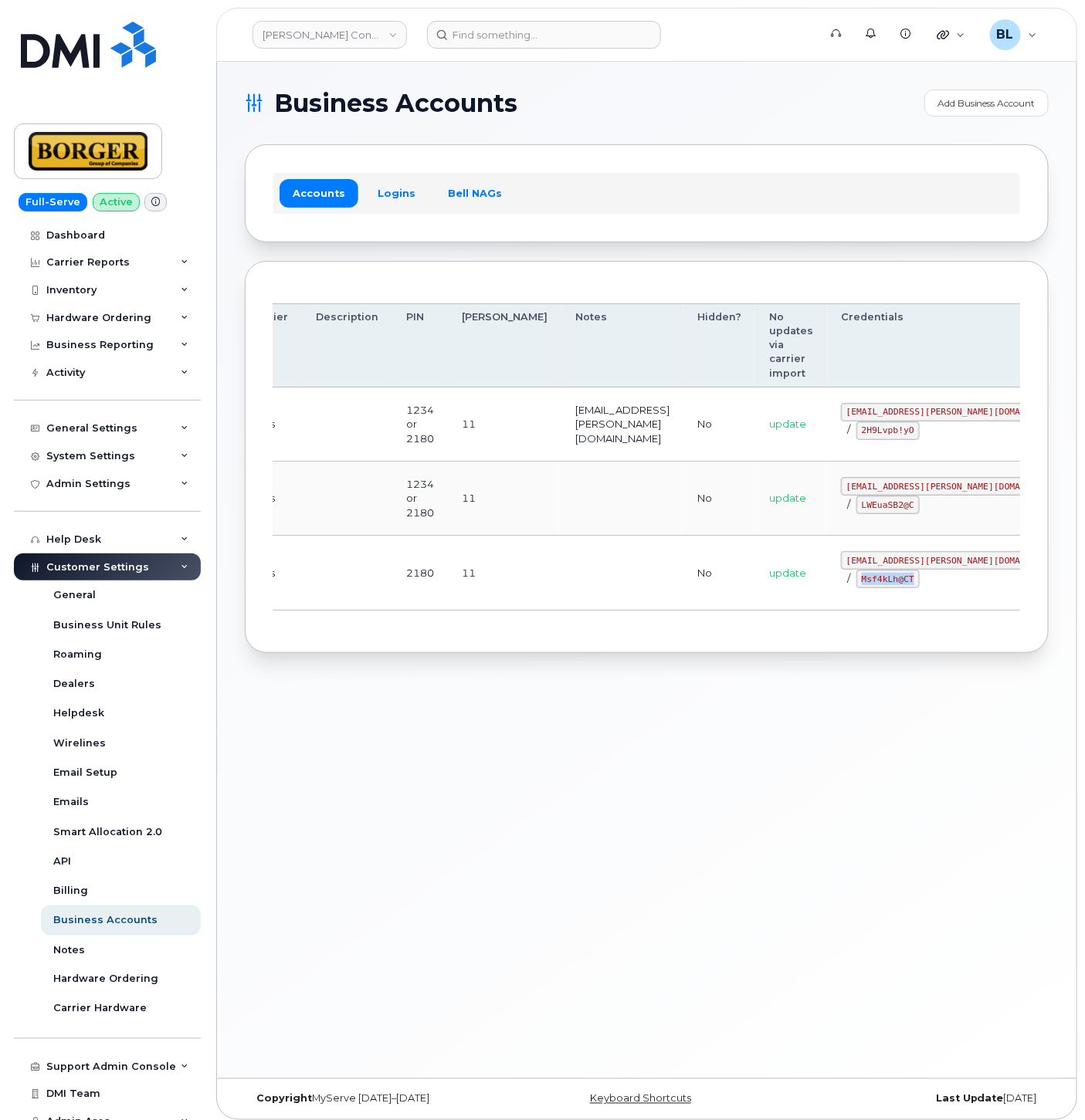
drag, startPoint x: 778, startPoint y: 580, endPoint x: 851, endPoint y: 583, distance: 73.1
click at [840, 587] on td "corprick@borger.ca / Msf4kLh@CT" at bounding box center [954, 573] width 255 height 74
copy code "Msf4kLh@CT"
drag, startPoint x: 348, startPoint y: 769, endPoint x: 352, endPoint y: 758, distance: 11.7
click at [348, 767] on div "Business Accounts Add Business Account Accounts Logins Bell NAGs Order Account …" at bounding box center [647, 570] width 860 height 1017
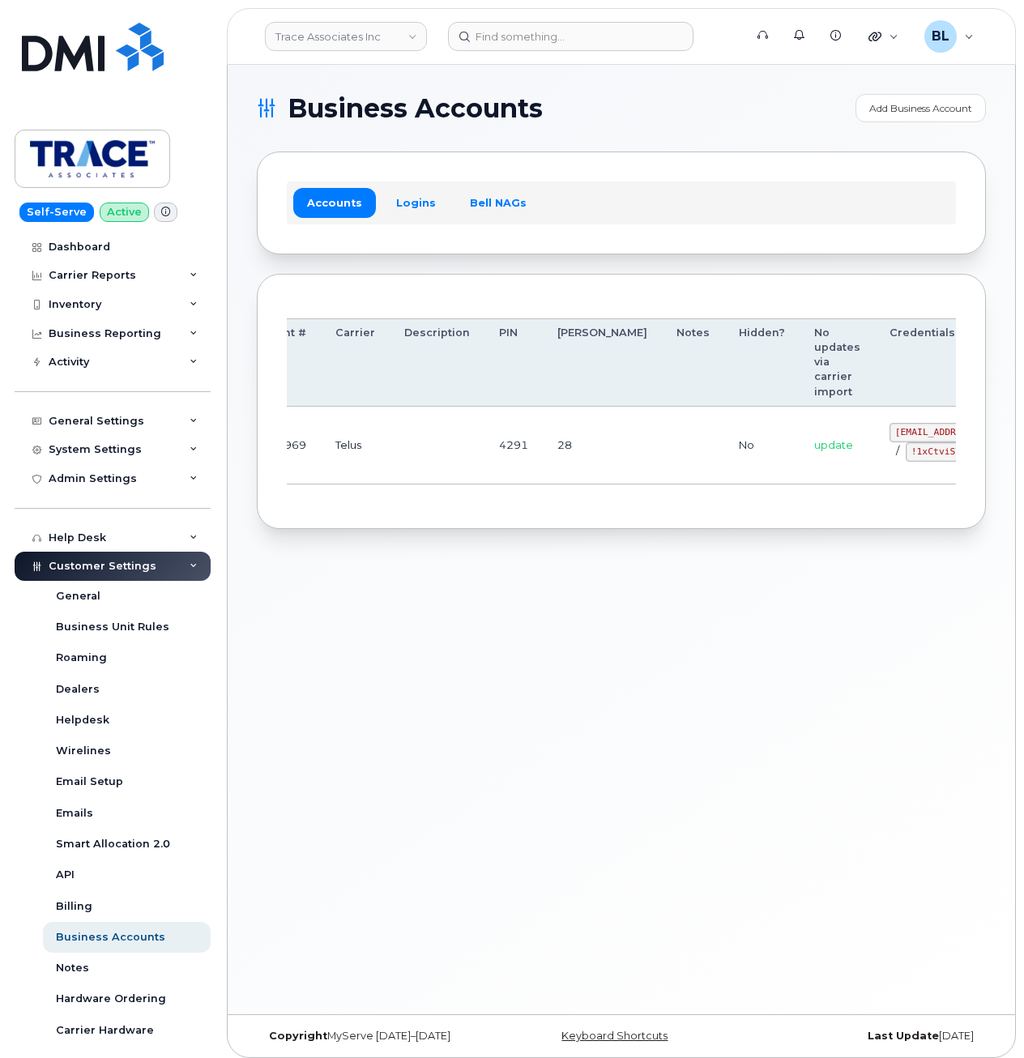
scroll to position [0, 164]
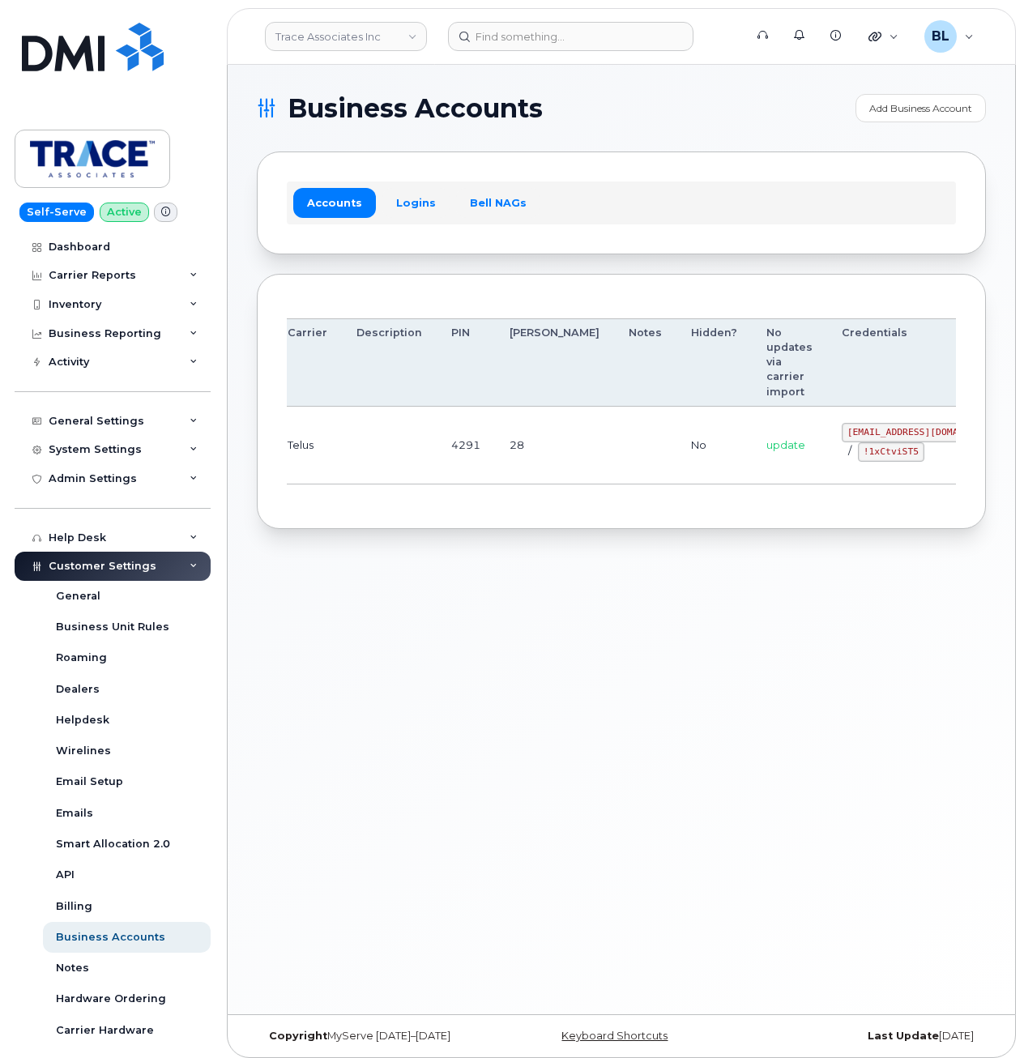
drag, startPoint x: 464, startPoint y: 442, endPoint x: 814, endPoint y: 446, distance: 350.0
drag, startPoint x: 762, startPoint y: 431, endPoint x: 848, endPoint y: 429, distance: 85.9
click at [848, 429] on code "trace@myserve.co" at bounding box center [925, 432] width 166 height 19
copy code "trace@myserve.co"
drag, startPoint x: 774, startPoint y: 452, endPoint x: 831, endPoint y: 462, distance: 57.5
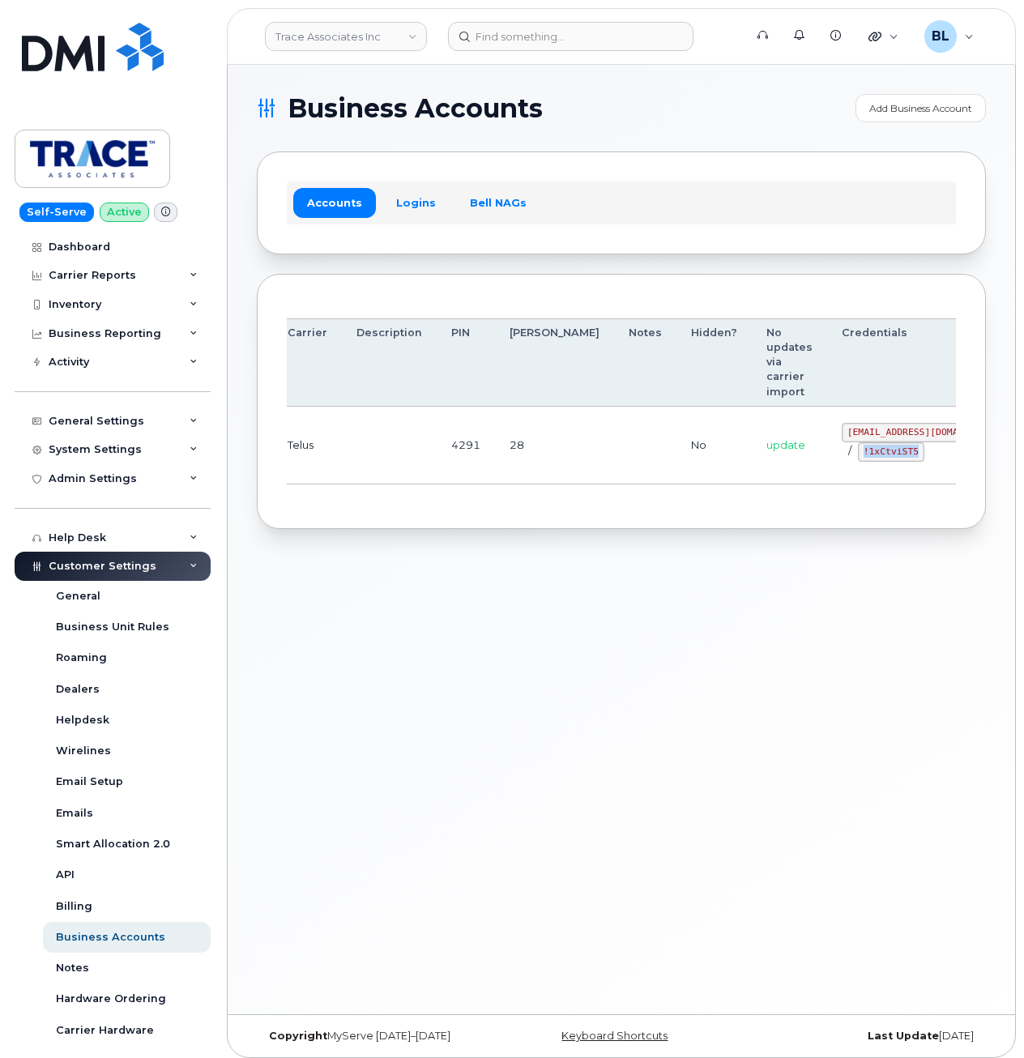
click at [831, 462] on td "trace@myserve.co / !1xCtviST5" at bounding box center [924, 446] width 195 height 78
copy code "!1xCtviST5"
drag, startPoint x: 345, startPoint y: 493, endPoint x: 333, endPoint y: 452, distance: 43.1
click at [345, 493] on div "Order Account # Carrier Description PIN Bill Day Notes Hidden? No updates via c…" at bounding box center [621, 402] width 669 height 196
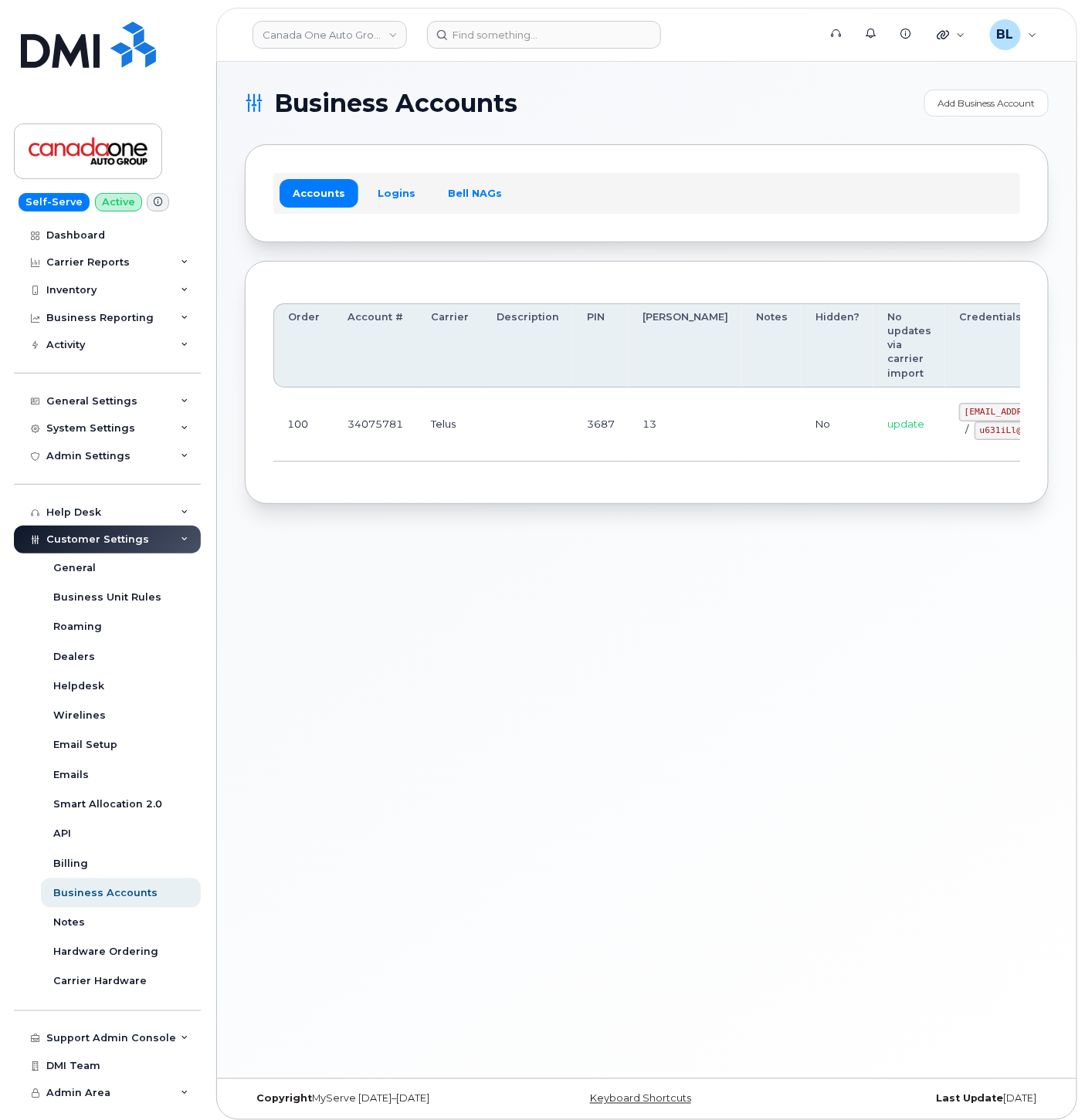
drag, startPoint x: 352, startPoint y: 613, endPoint x: 349, endPoint y: 317, distance: 296.0
click at [352, 607] on div "Business Accounts Add Business Account Accounts Logins Bell NAGs Order Account …" at bounding box center [647, 570] width 860 height 1017
drag, startPoint x: 880, startPoint y: 410, endPoint x: 961, endPoint y: 417, distance: 81.3
click at [961, 417] on code "[EMAIL_ADDRESS][DOMAIN_NAME]" at bounding box center [1038, 412] width 158 height 18
copy code "[EMAIL_ADDRESS][DOMAIN_NAME]"
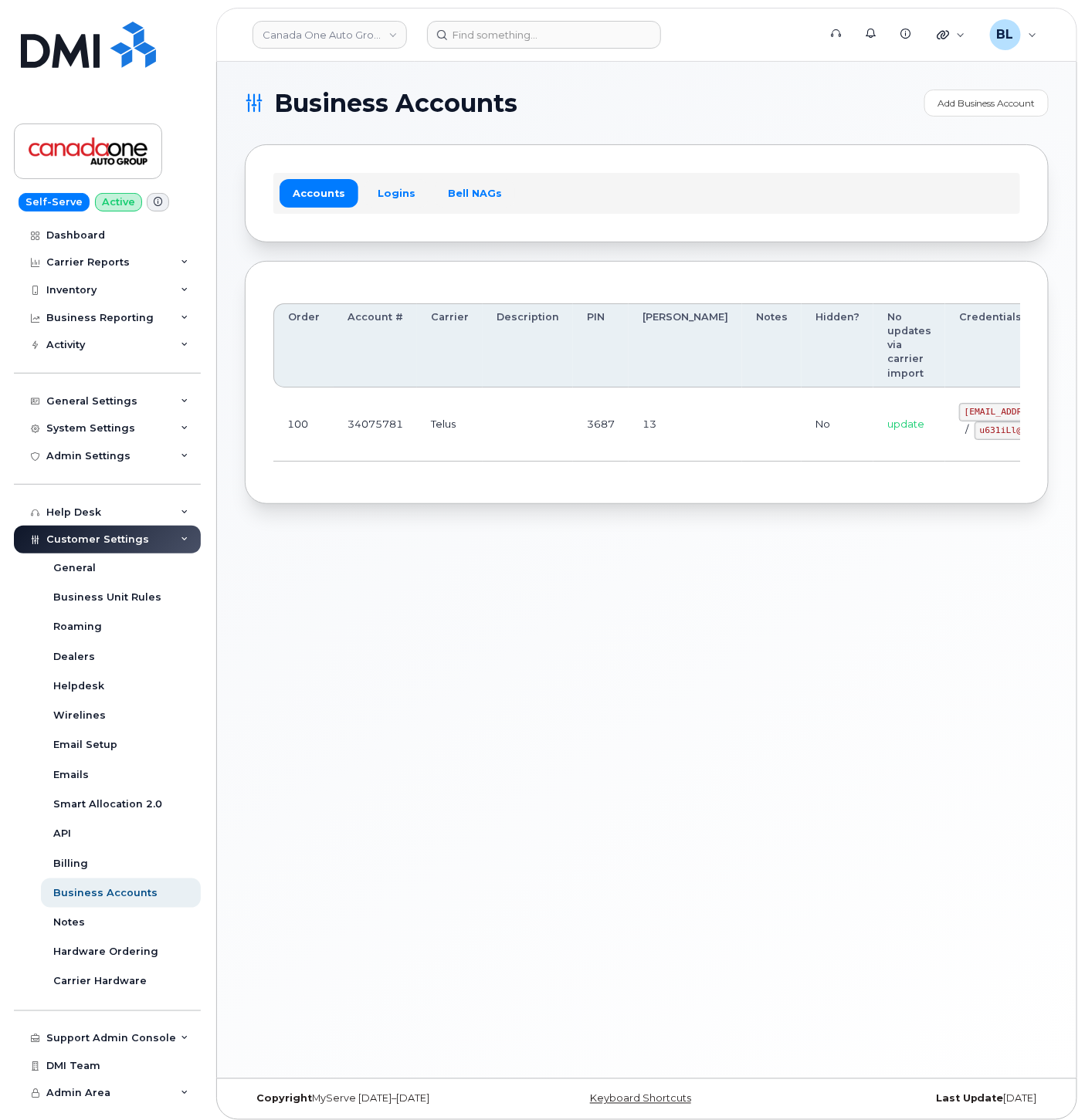
click at [457, 610] on div "Business Accounts Add Business Account Accounts Logins Bell NAGs Order Account …" at bounding box center [647, 570] width 860 height 1017
drag, startPoint x: 900, startPoint y: 428, endPoint x: 951, endPoint y: 438, distance: 52.0
click at [974, 438] on code "u631iLl@TD" at bounding box center [1006, 430] width 63 height 18
copy code "u631iLl@TD"
click at [458, 560] on div "Business Accounts Add Business Account Accounts Logins Bell NAGs Order Account …" at bounding box center [647, 570] width 860 height 1017
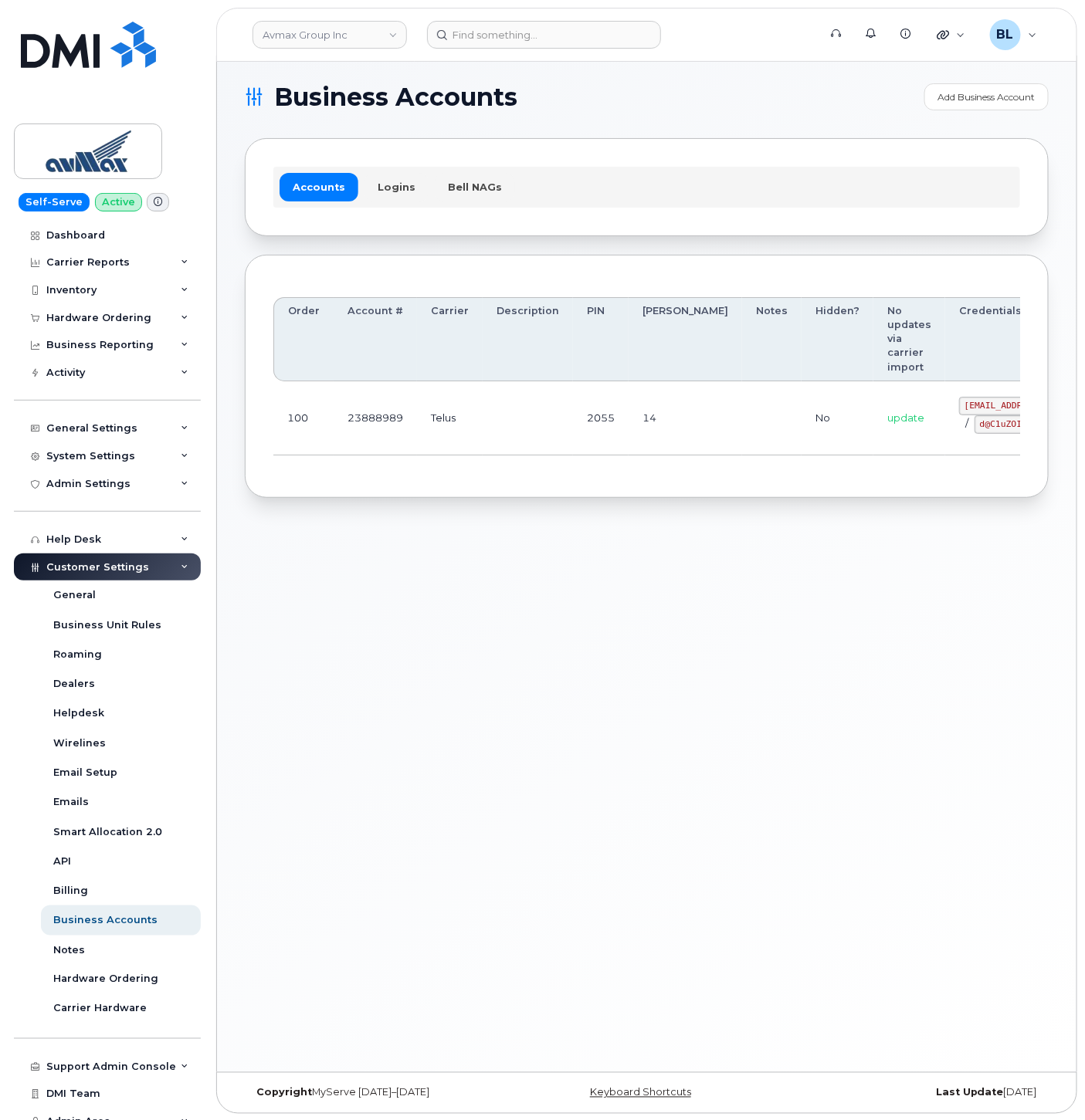
drag, startPoint x: 920, startPoint y: 436, endPoint x: 1006, endPoint y: 434, distance: 86.0
drag, startPoint x: 590, startPoint y: 415, endPoint x: 873, endPoint y: 418, distance: 283.0
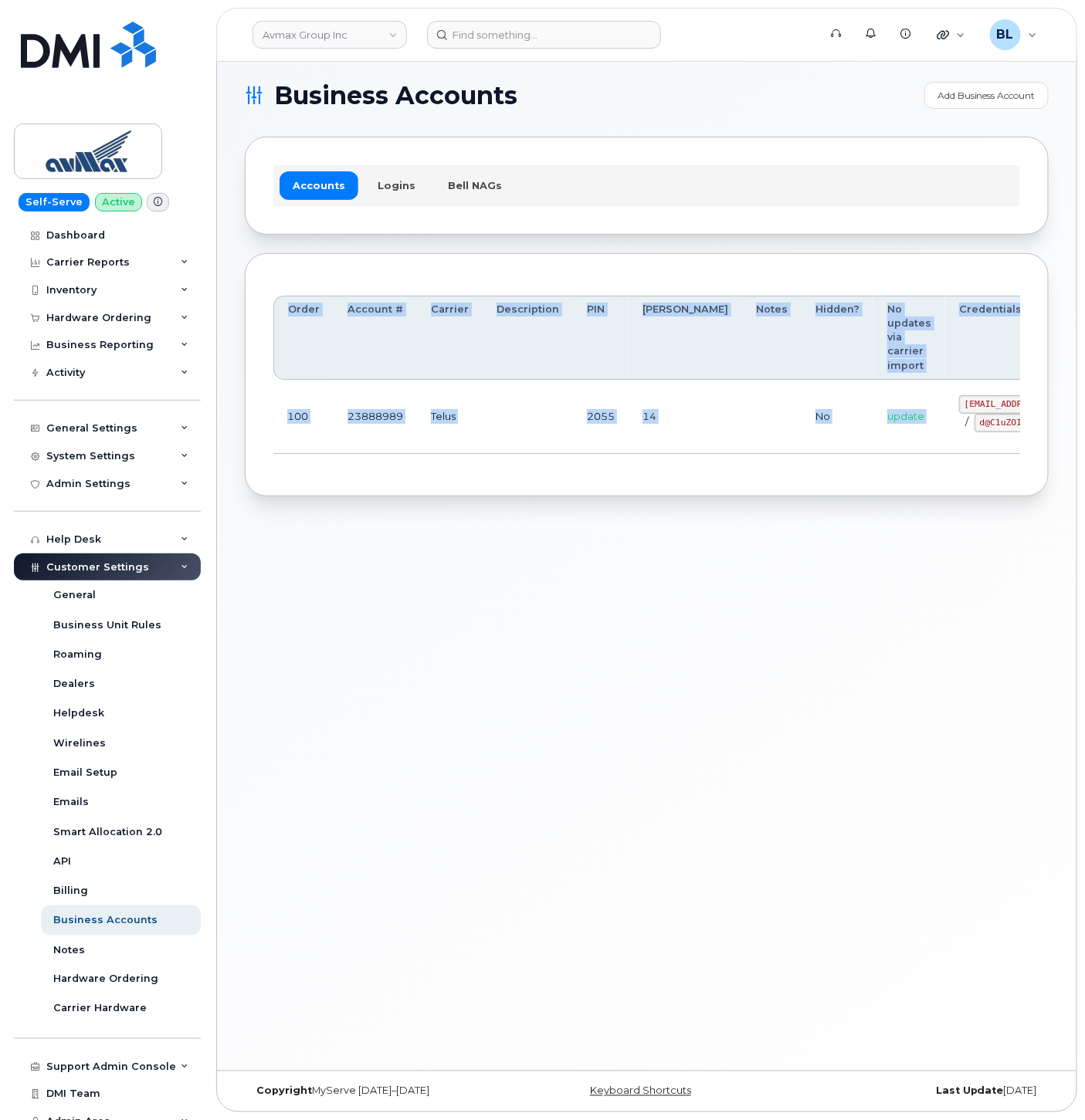
scroll to position [0, 112]
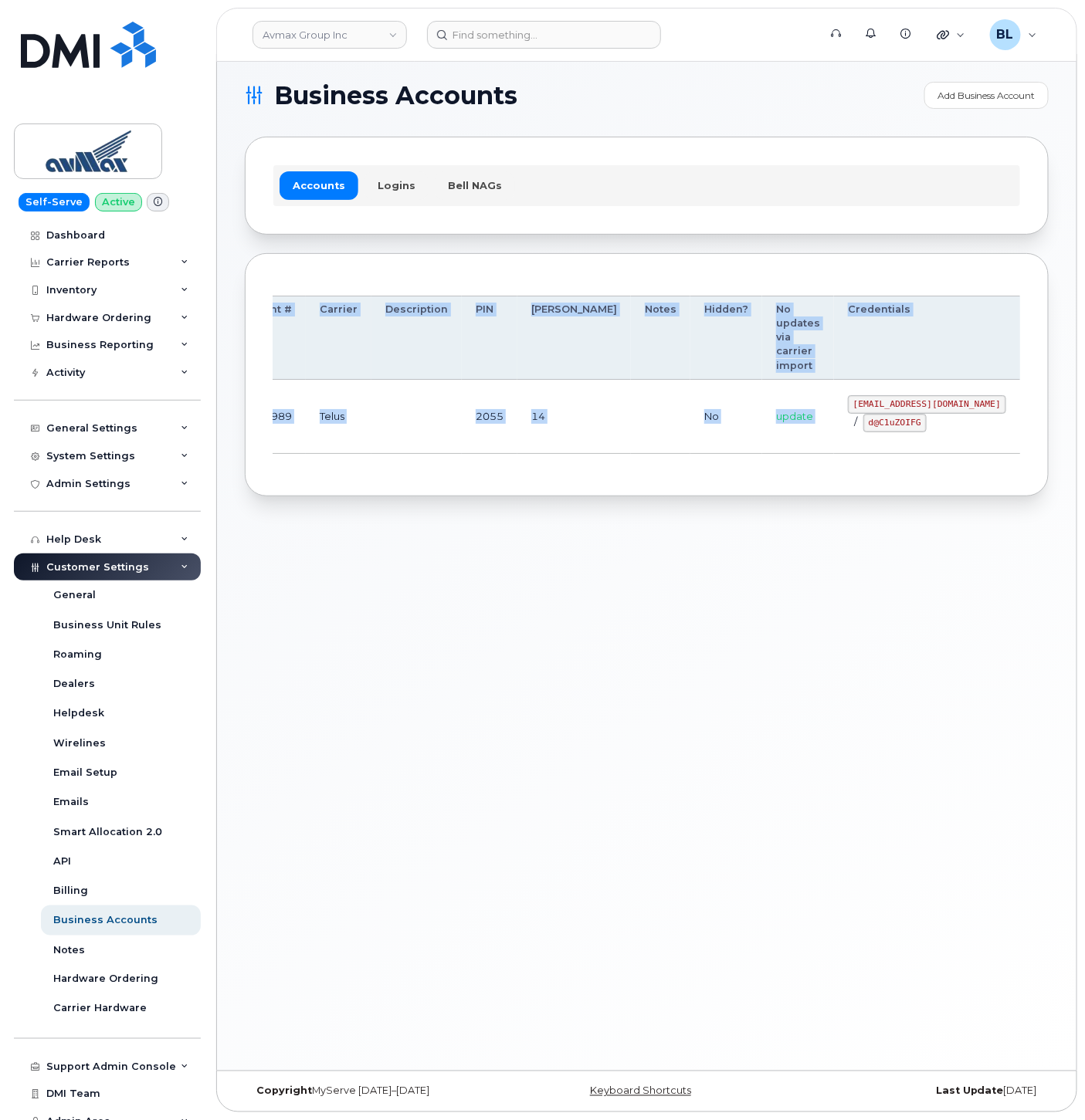
drag, startPoint x: 877, startPoint y: 402, endPoint x: 914, endPoint y: 405, distance: 37.1
click at [914, 405] on td "pinecliff@simplexmobility.com / d@C1uZOIFG" at bounding box center [927, 417] width 186 height 74
copy code "pinecliff@simplexmobility.com"
drag, startPoint x: 783, startPoint y: 423, endPoint x: 837, endPoint y: 429, distance: 54.3
click at [848, 429] on div "pinecliff@simplexmobility.com / d@C1uZOIFG" at bounding box center [927, 414] width 158 height 37
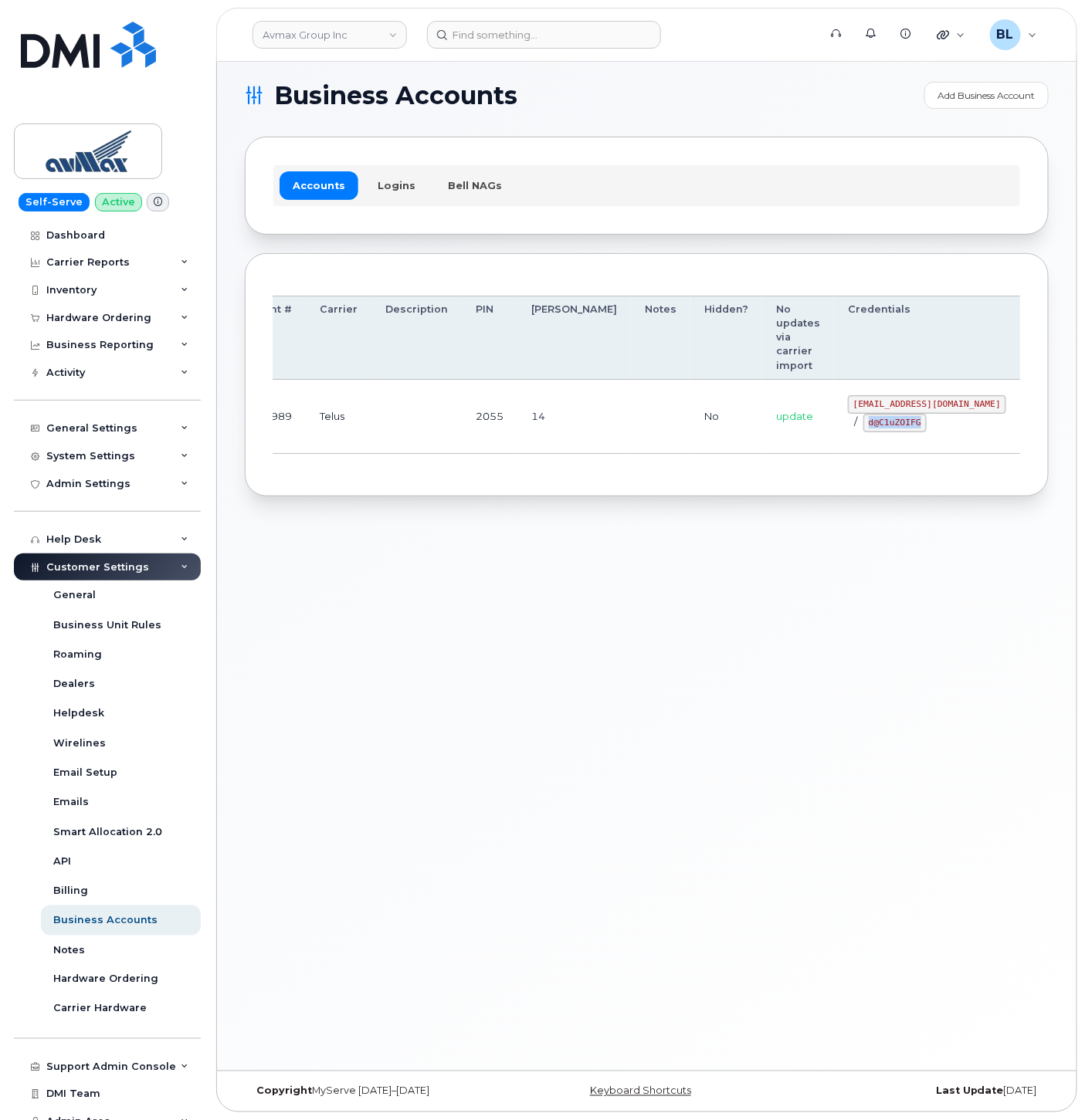
copy code "d@C1uZOIFG"
click at [433, 587] on div "Business Accounts Add Business Account Accounts Logins Bell NAGs Order Account …" at bounding box center [647, 562] width 860 height 1017
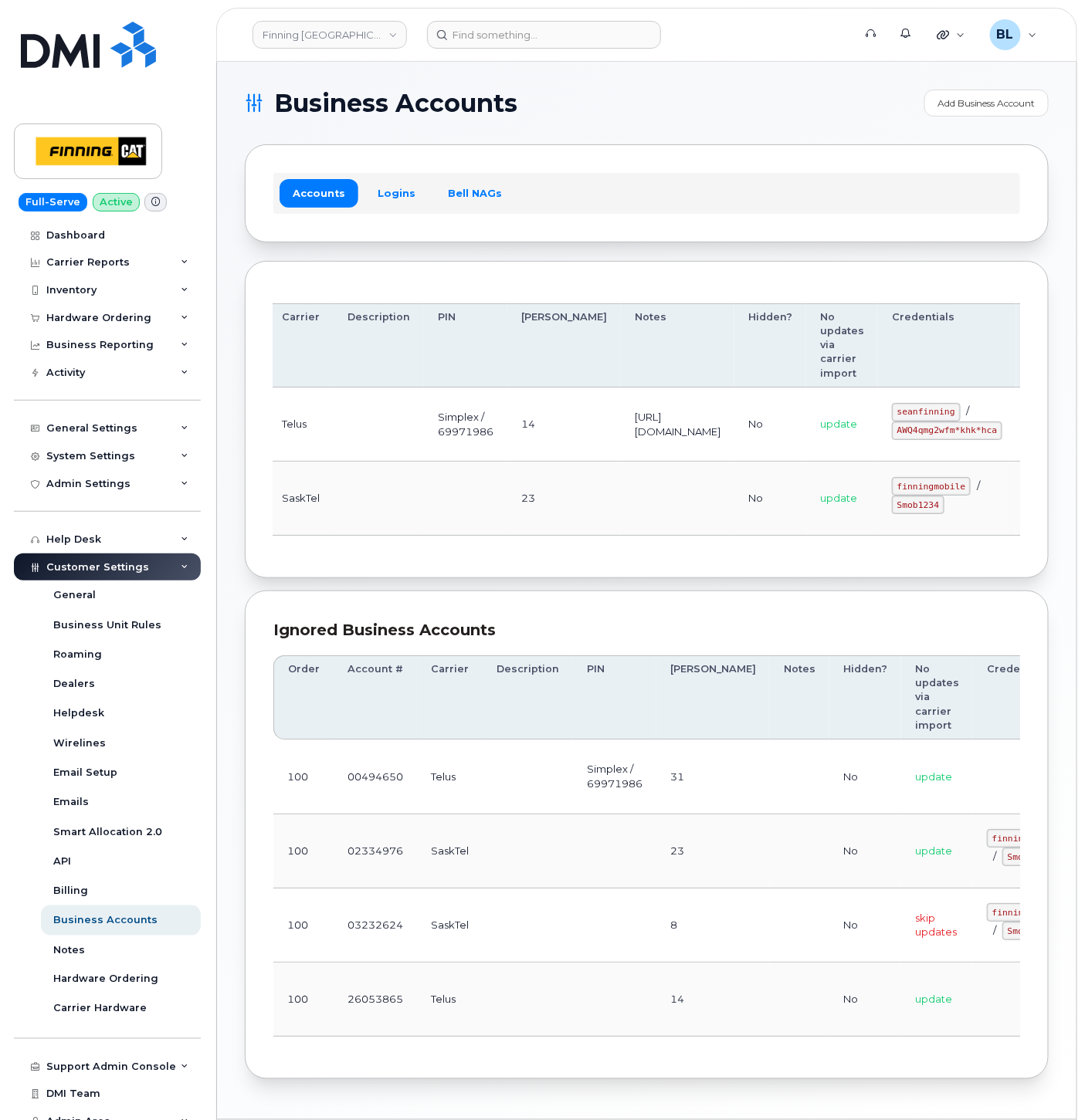
drag, startPoint x: 638, startPoint y: 425, endPoint x: 893, endPoint y: 448, distance: 256.0
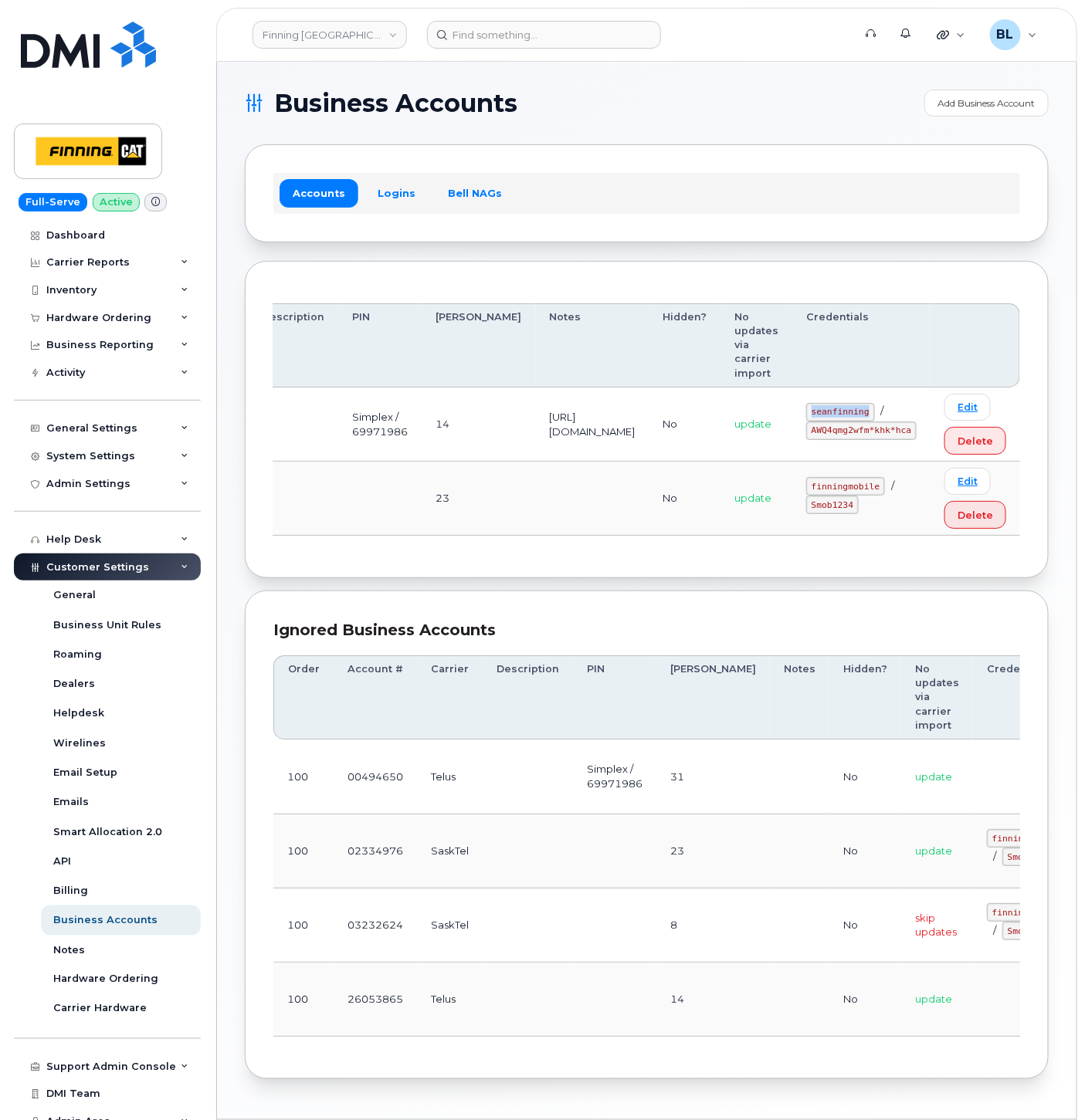
drag, startPoint x: 823, startPoint y: 413, endPoint x: 875, endPoint y: 407, distance: 52.3
click at [875, 407] on code "seanfinning" at bounding box center [841, 412] width 69 height 18
copy code "seanfinning"
click at [535, 454] on td "[URL][DOMAIN_NAME]" at bounding box center [591, 425] width 113 height 74
drag, startPoint x: 822, startPoint y: 434, endPoint x: 917, endPoint y: 437, distance: 95.0
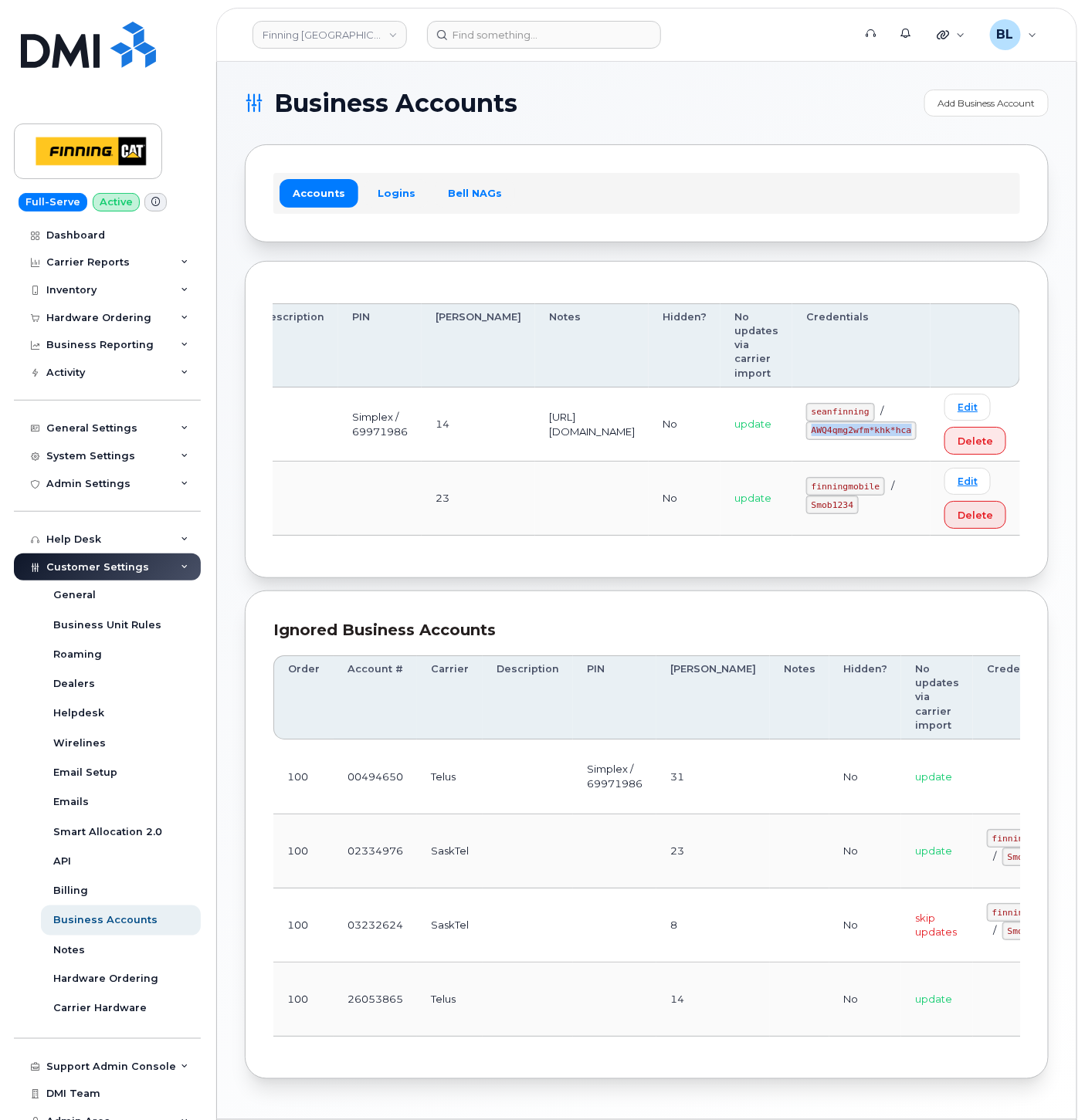
click at [917, 437] on code "AWQ4qmg2wfm*khk*hca" at bounding box center [862, 430] width 111 height 18
copy code "AWQ4qmg2wfm*khk*hca"
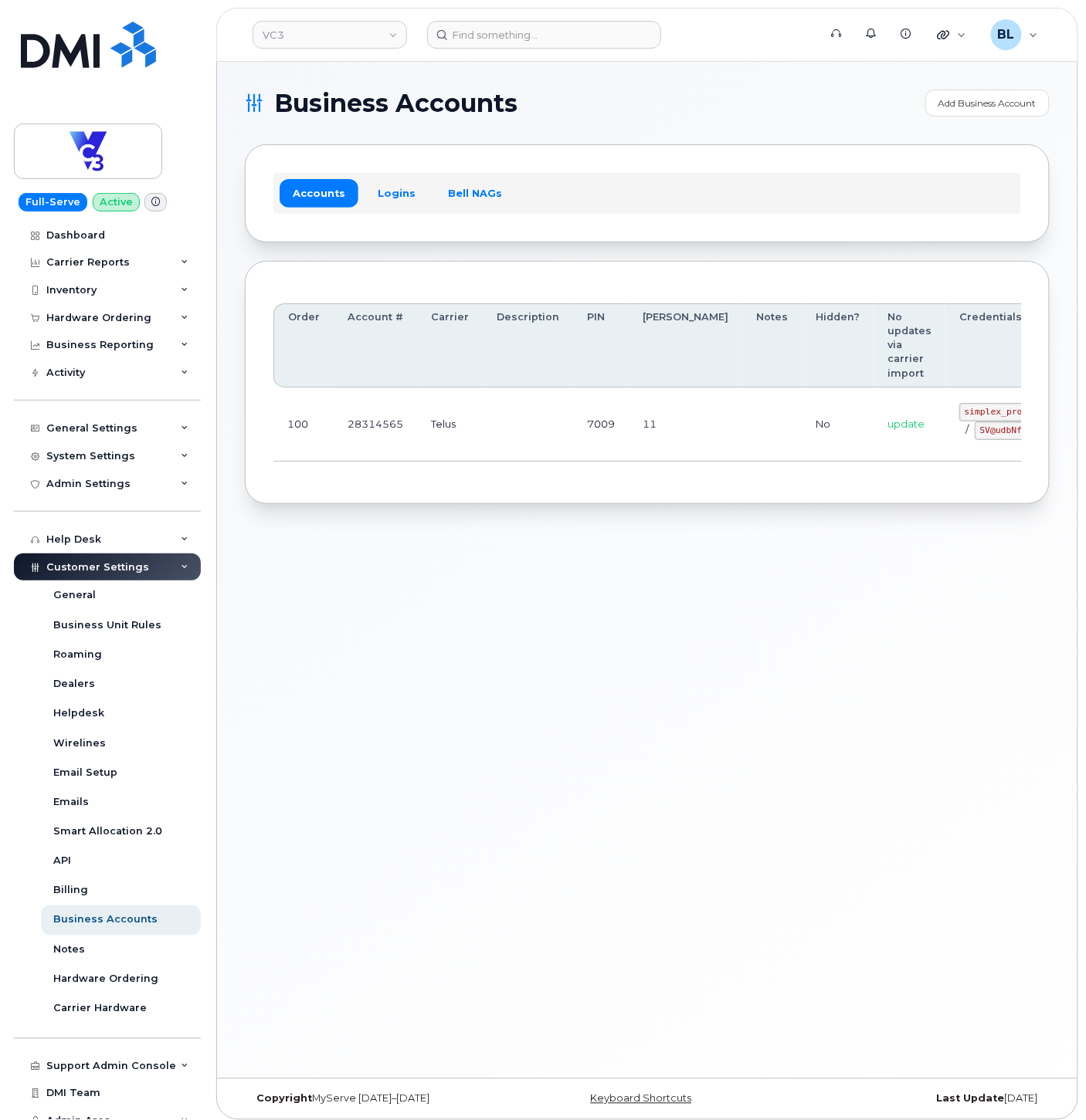
drag, startPoint x: 587, startPoint y: 425, endPoint x: 900, endPoint y: 427, distance: 313.0
drag, startPoint x: 885, startPoint y: 408, endPoint x: 979, endPoint y: 415, distance: 94.3
click at [979, 415] on code "simplex_procurement" at bounding box center [1014, 412] width 111 height 18
copy code "simplex_procurement"
drag, startPoint x: 901, startPoint y: 429, endPoint x: 950, endPoint y: 437, distance: 49.6
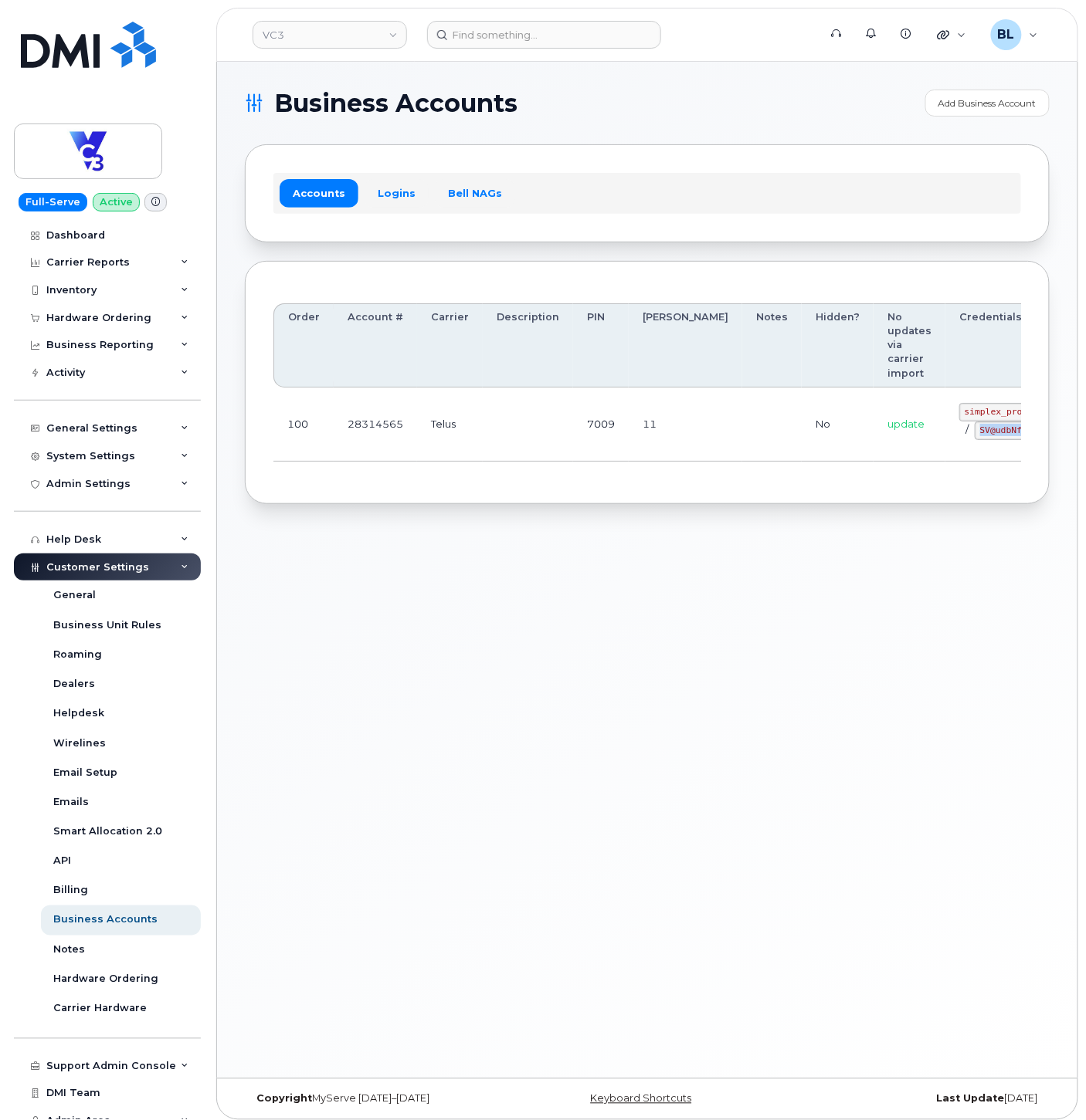
click at [974, 437] on code "SV@udbNf12" at bounding box center [1006, 430] width 63 height 18
copy code "SV@udbNf12"
drag, startPoint x: 244, startPoint y: 573, endPoint x: 245, endPoint y: 560, distance: 13.0
click at [243, 569] on div "Business Accounts Add Business Account Accounts Logins Bell NAGs Order Account …" at bounding box center [647, 570] width 860 height 1017
